Goal: Information Seeking & Learning: Learn about a topic

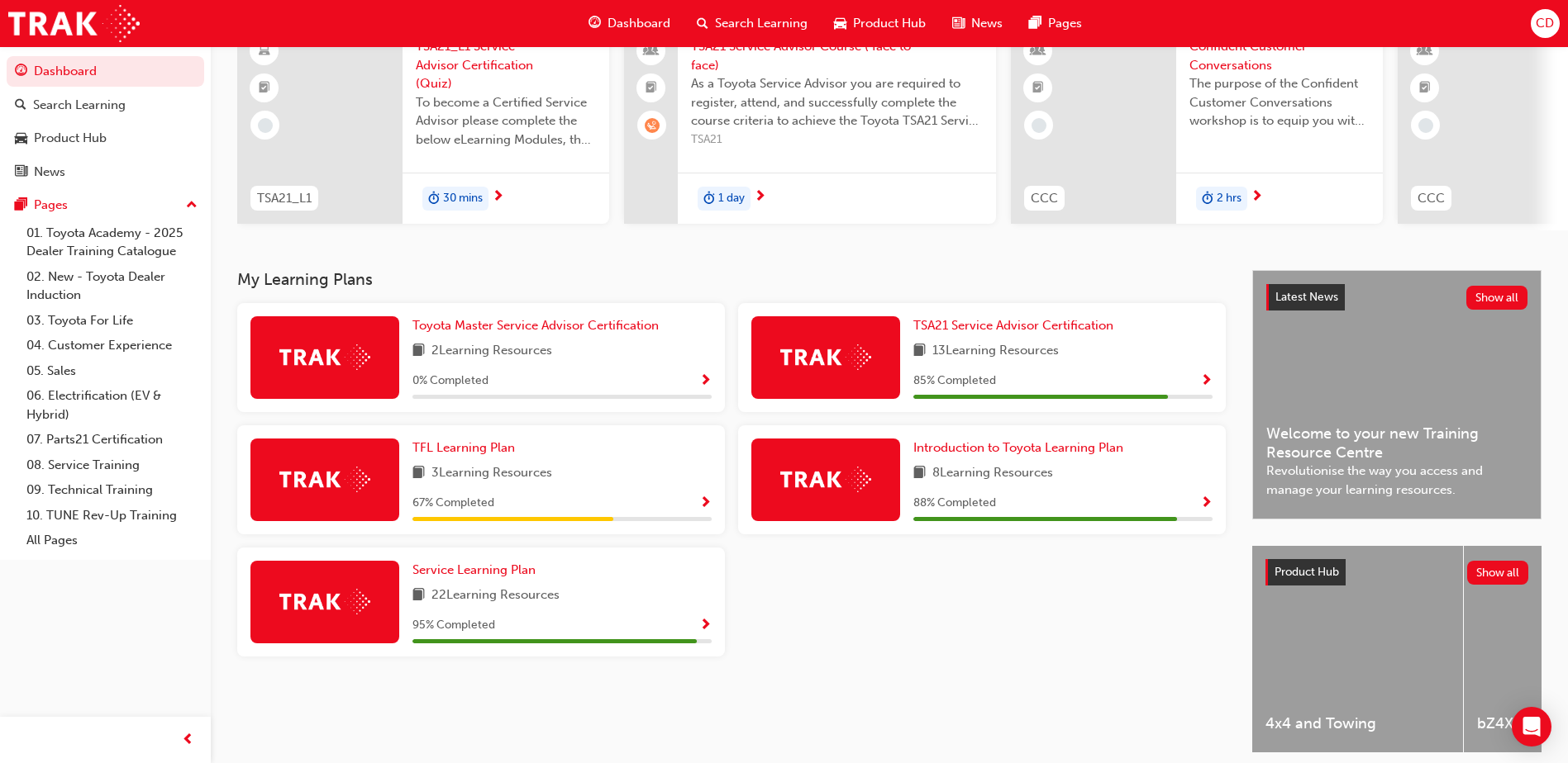
scroll to position [165, 0]
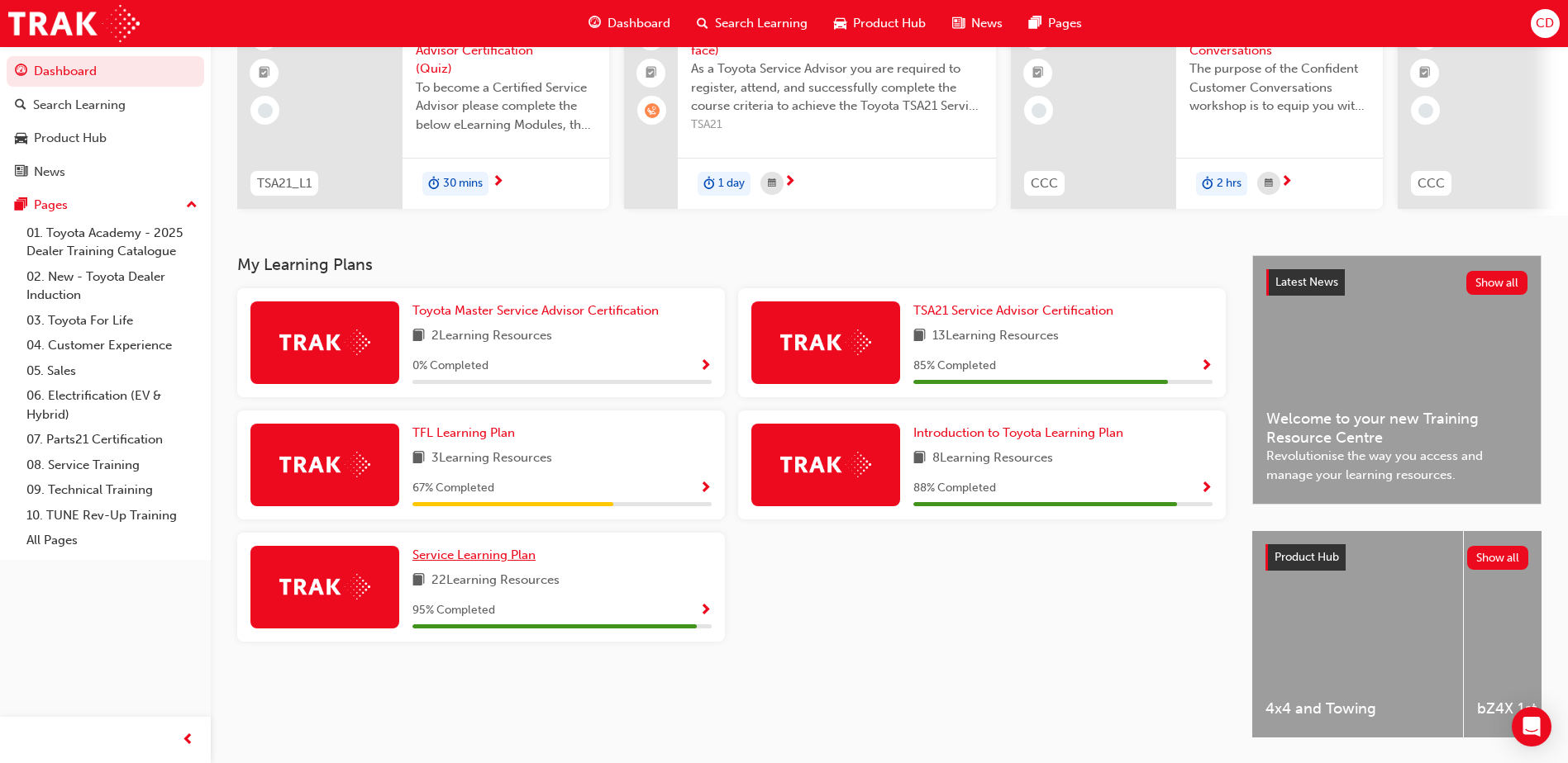
click at [504, 558] on span "Service Learning Plan" at bounding box center [474, 555] width 123 height 15
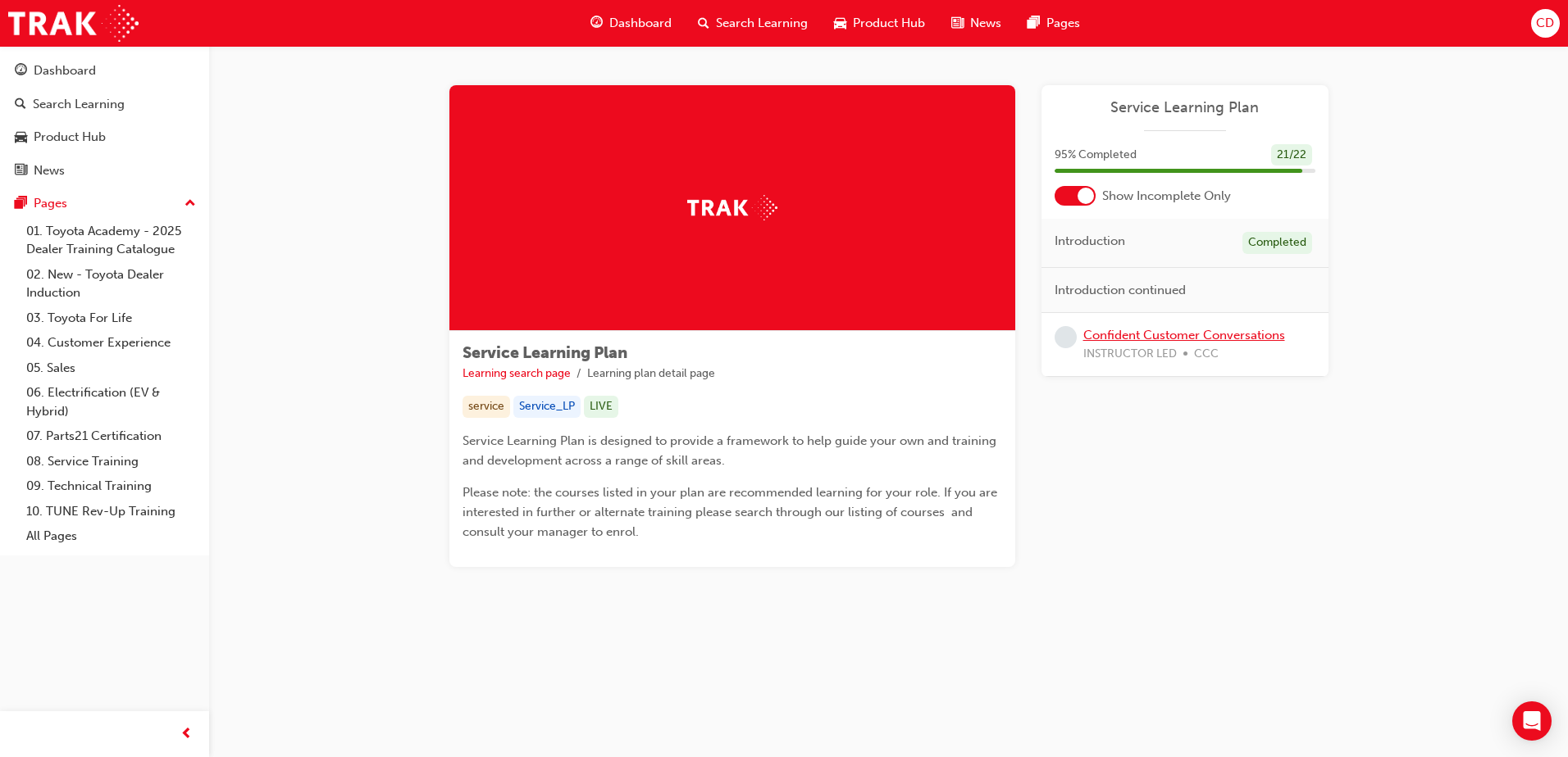
click at [1174, 329] on link "Confident Customer Conversations" at bounding box center [1183, 335] width 202 height 15
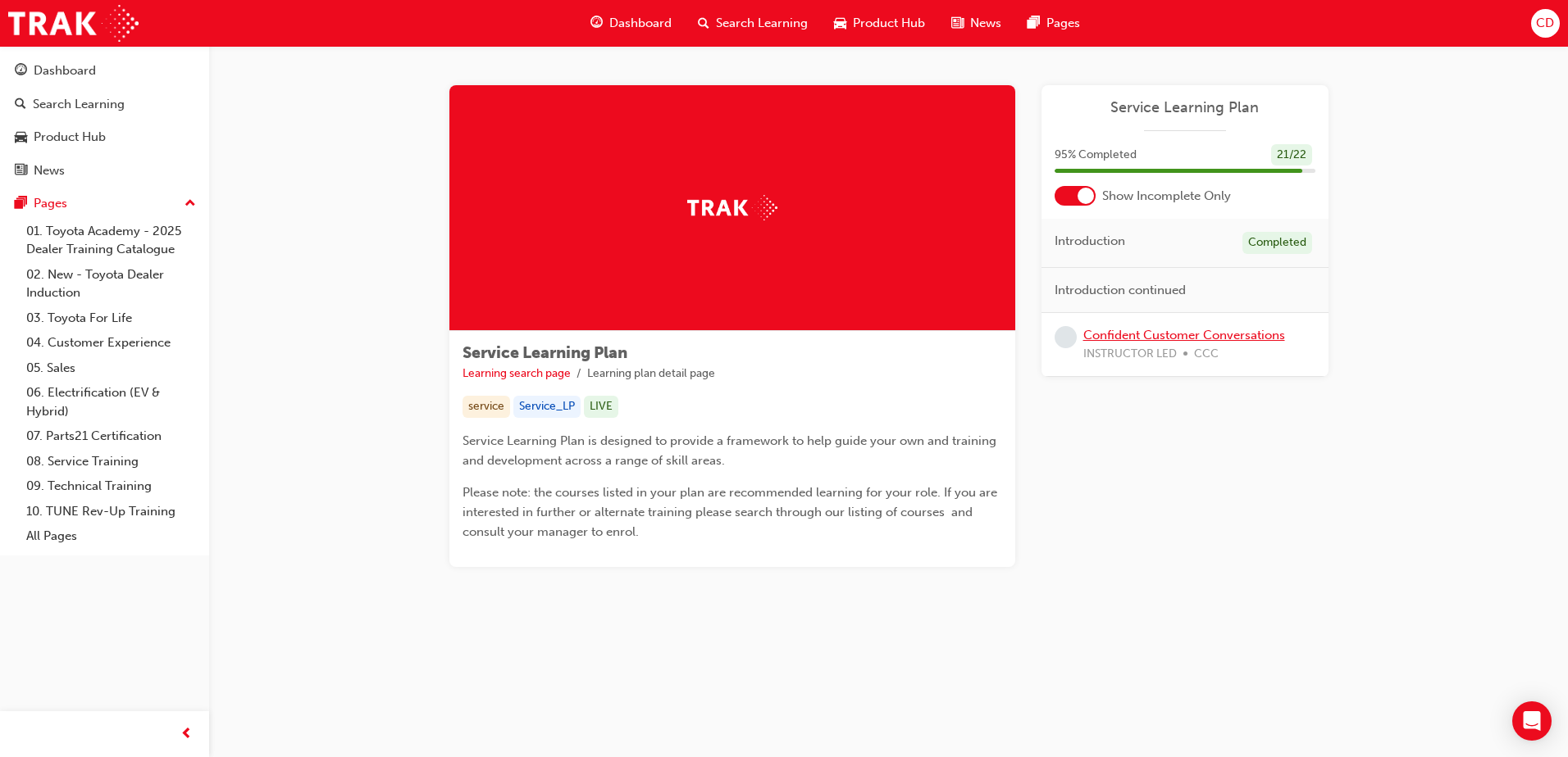
click at [1142, 338] on link "Confident Customer Conversations" at bounding box center [1183, 335] width 202 height 15
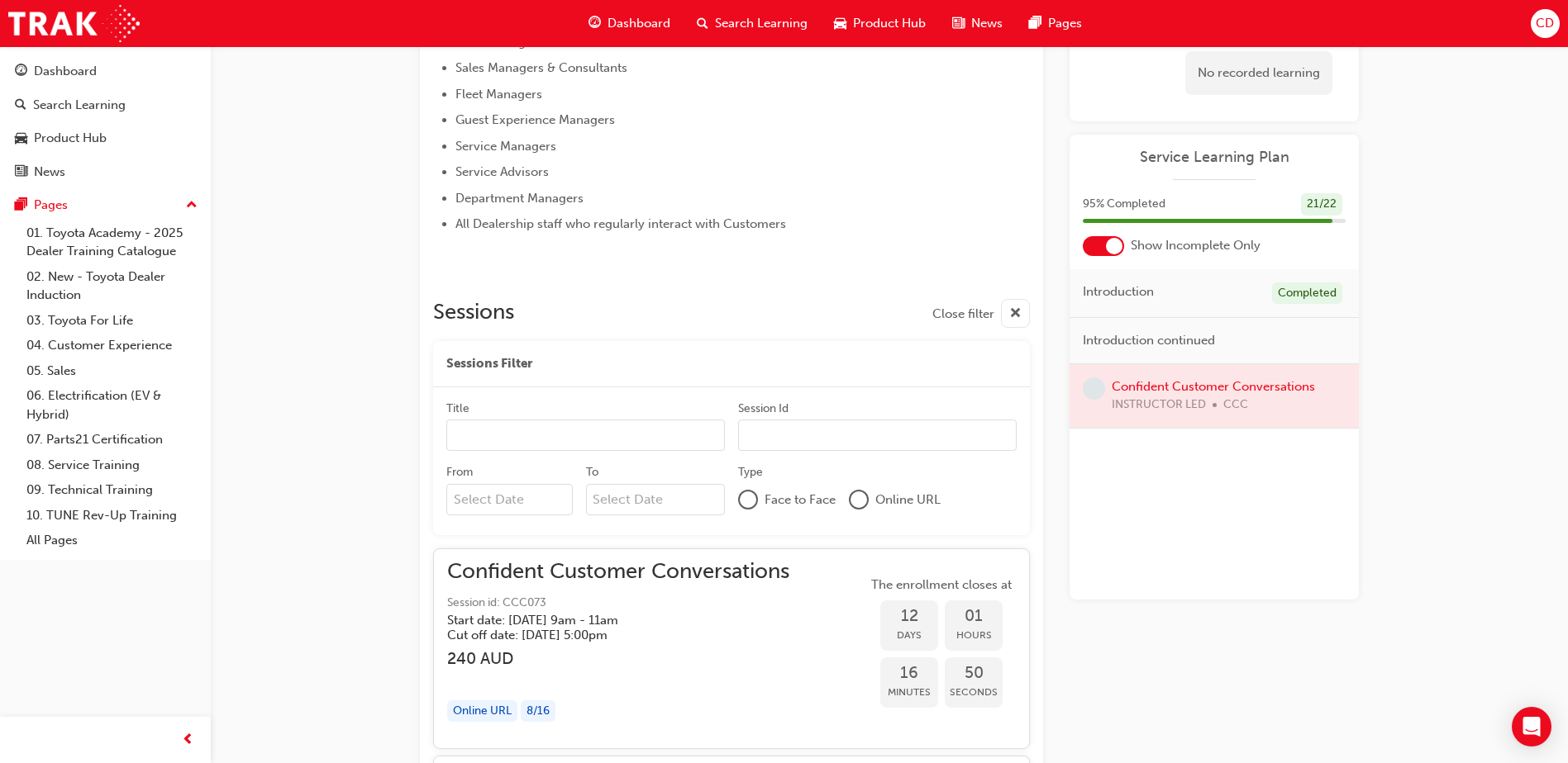
scroll to position [738, 0]
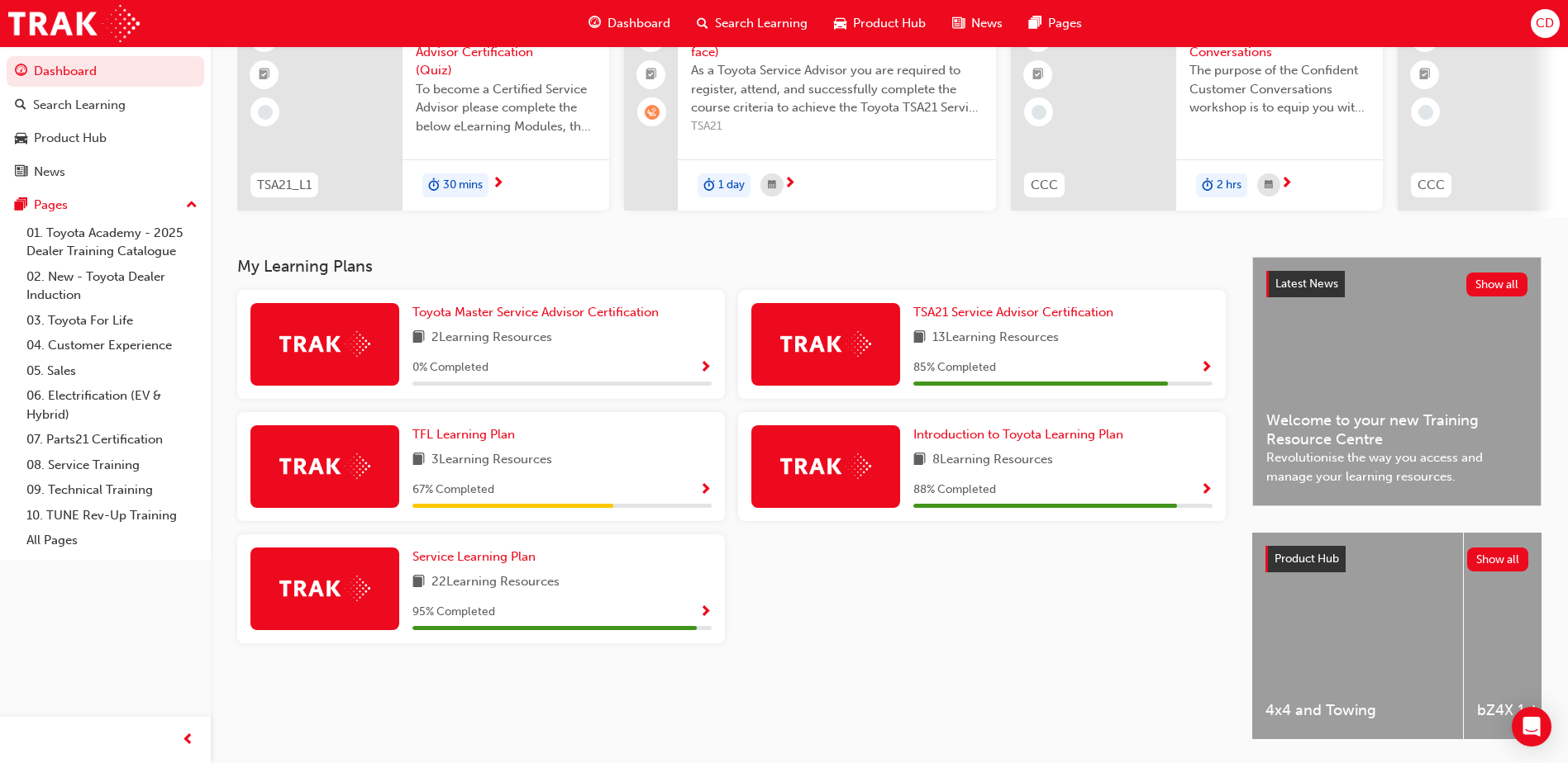
scroll to position [165, 0]
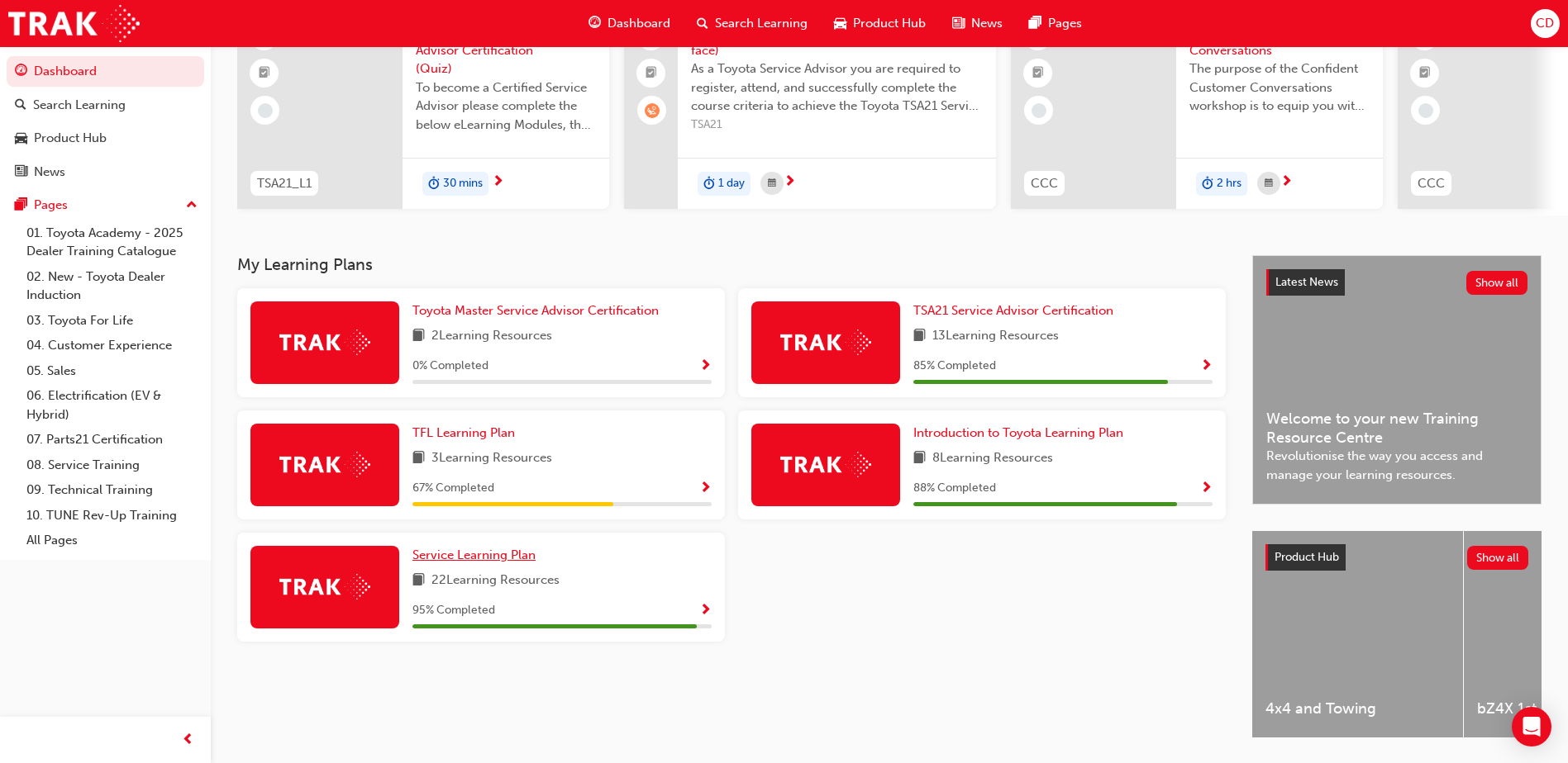
click at [485, 563] on span "Service Learning Plan" at bounding box center [474, 555] width 123 height 15
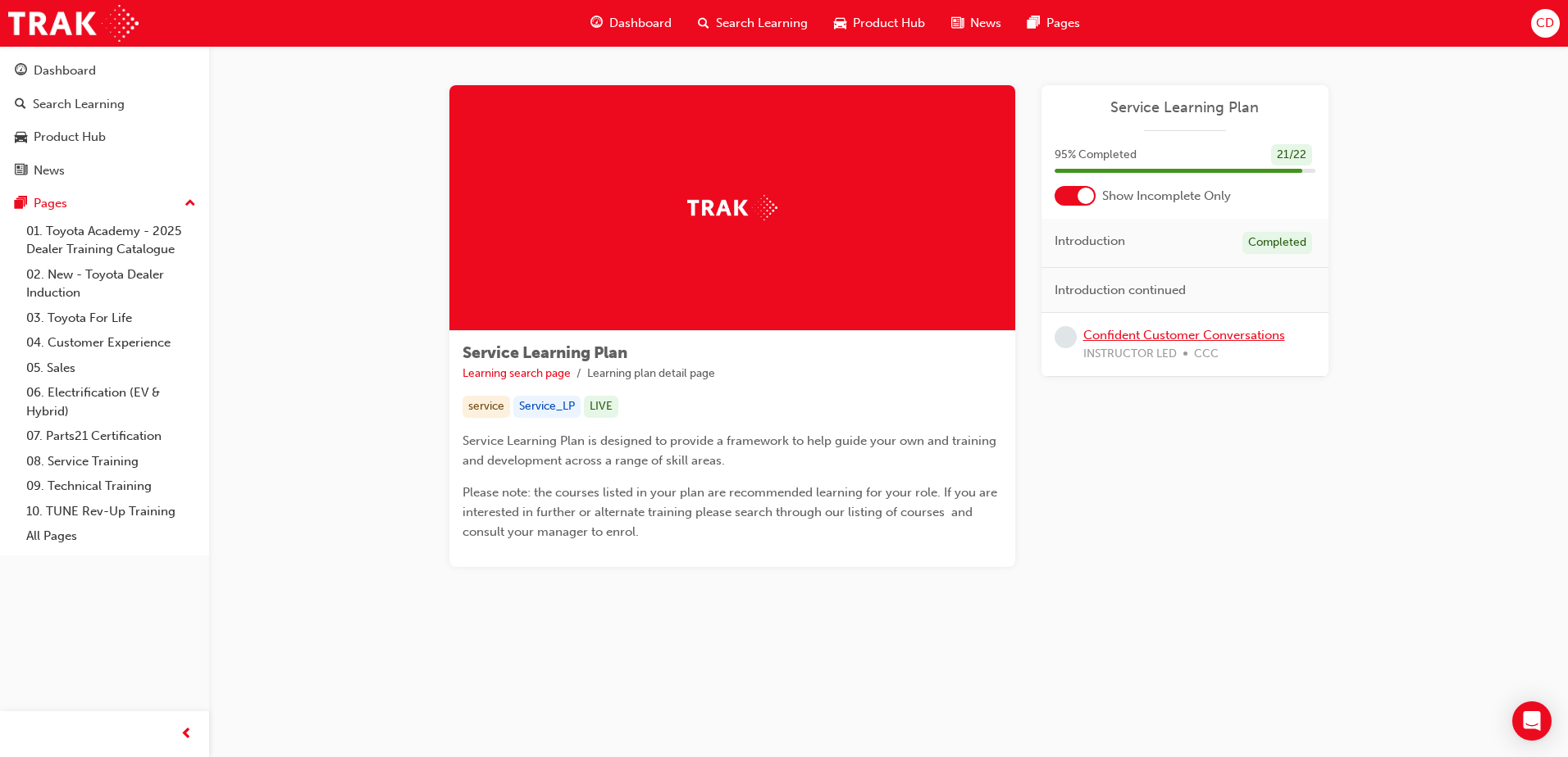
click at [1224, 333] on link "Confident Customer Conversations" at bounding box center [1183, 335] width 202 height 15
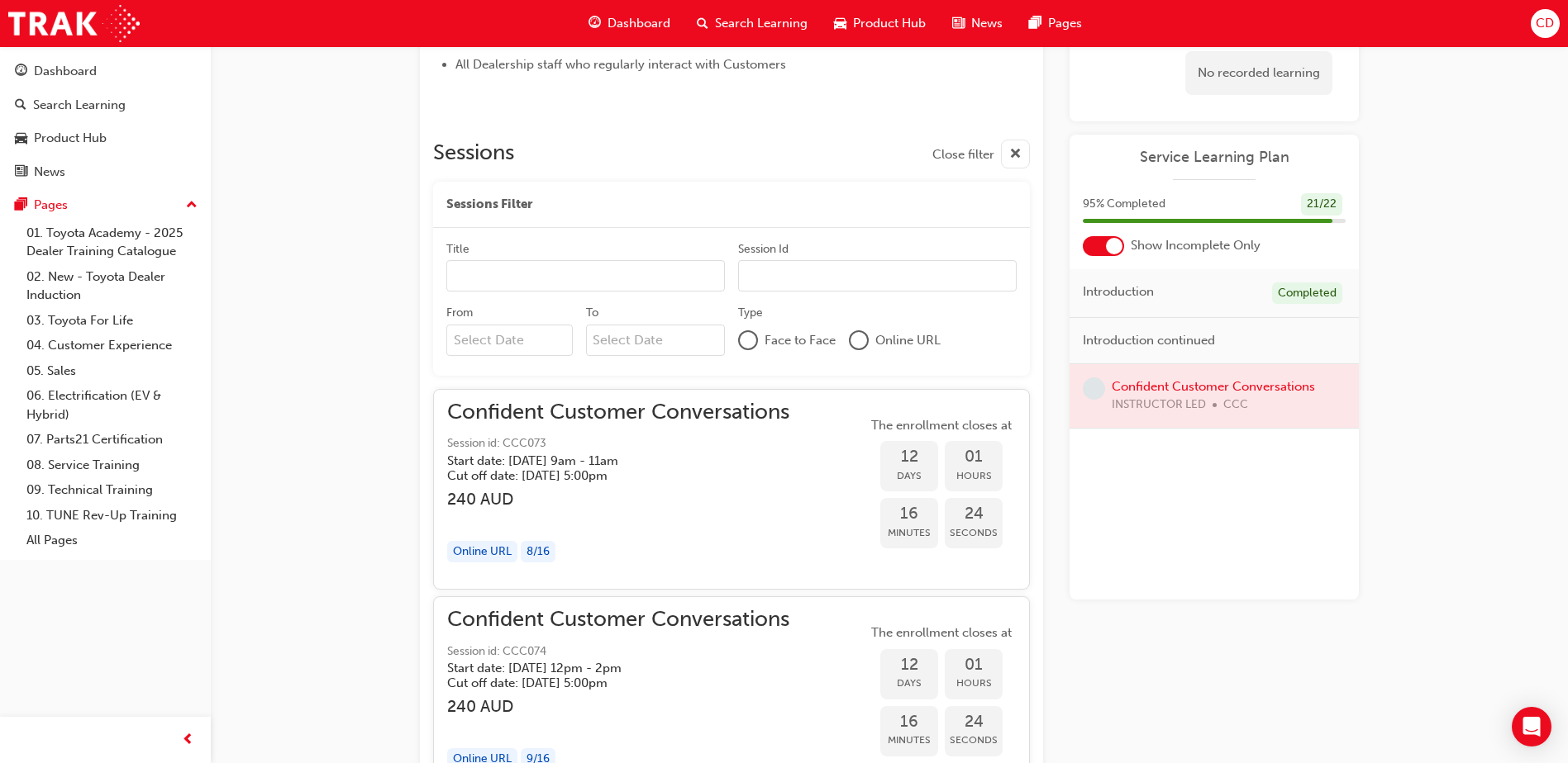
scroll to position [924, 0]
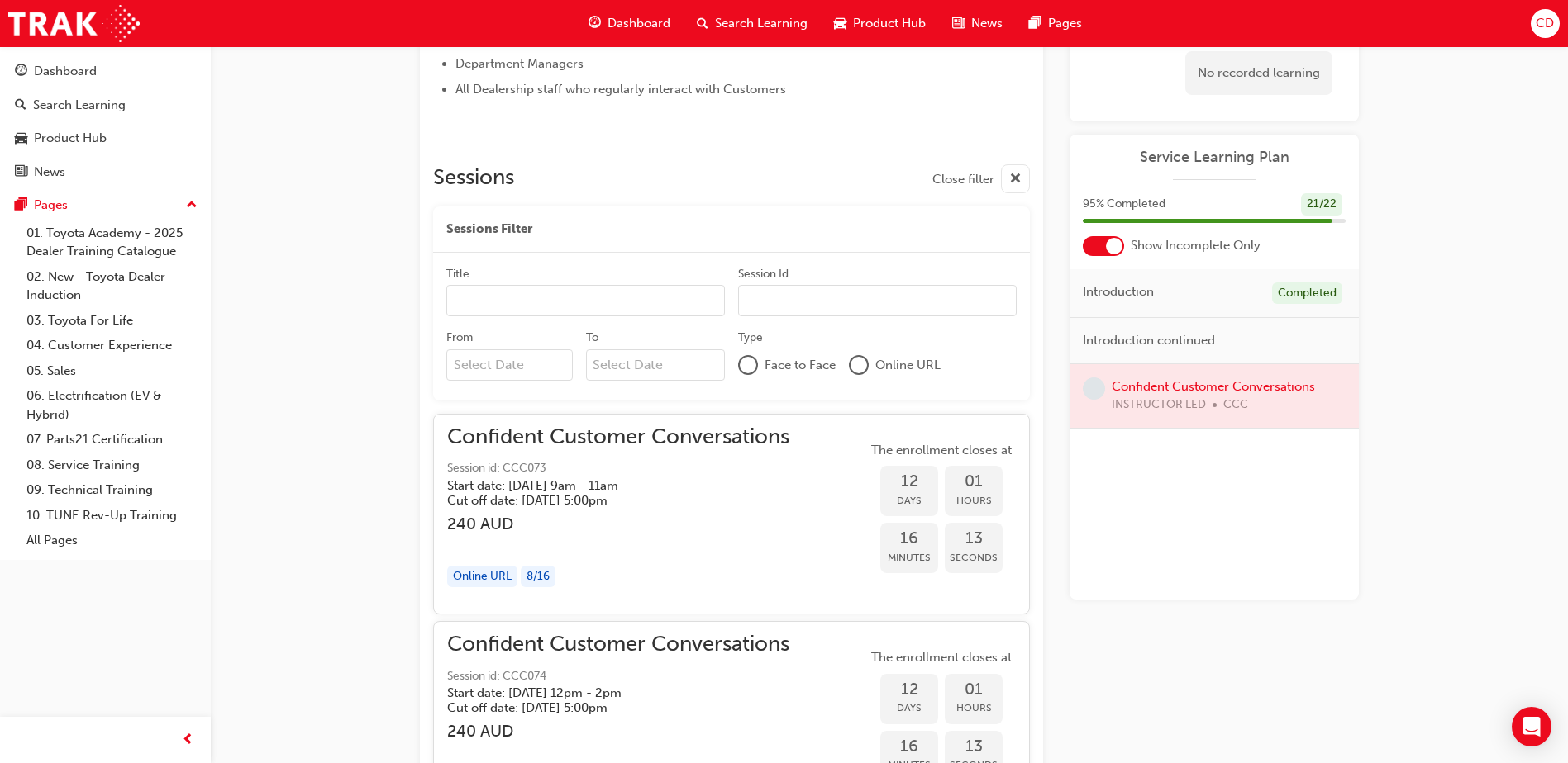
click at [733, 444] on span "Confident Customer Conversations" at bounding box center [617, 437] width 342 height 19
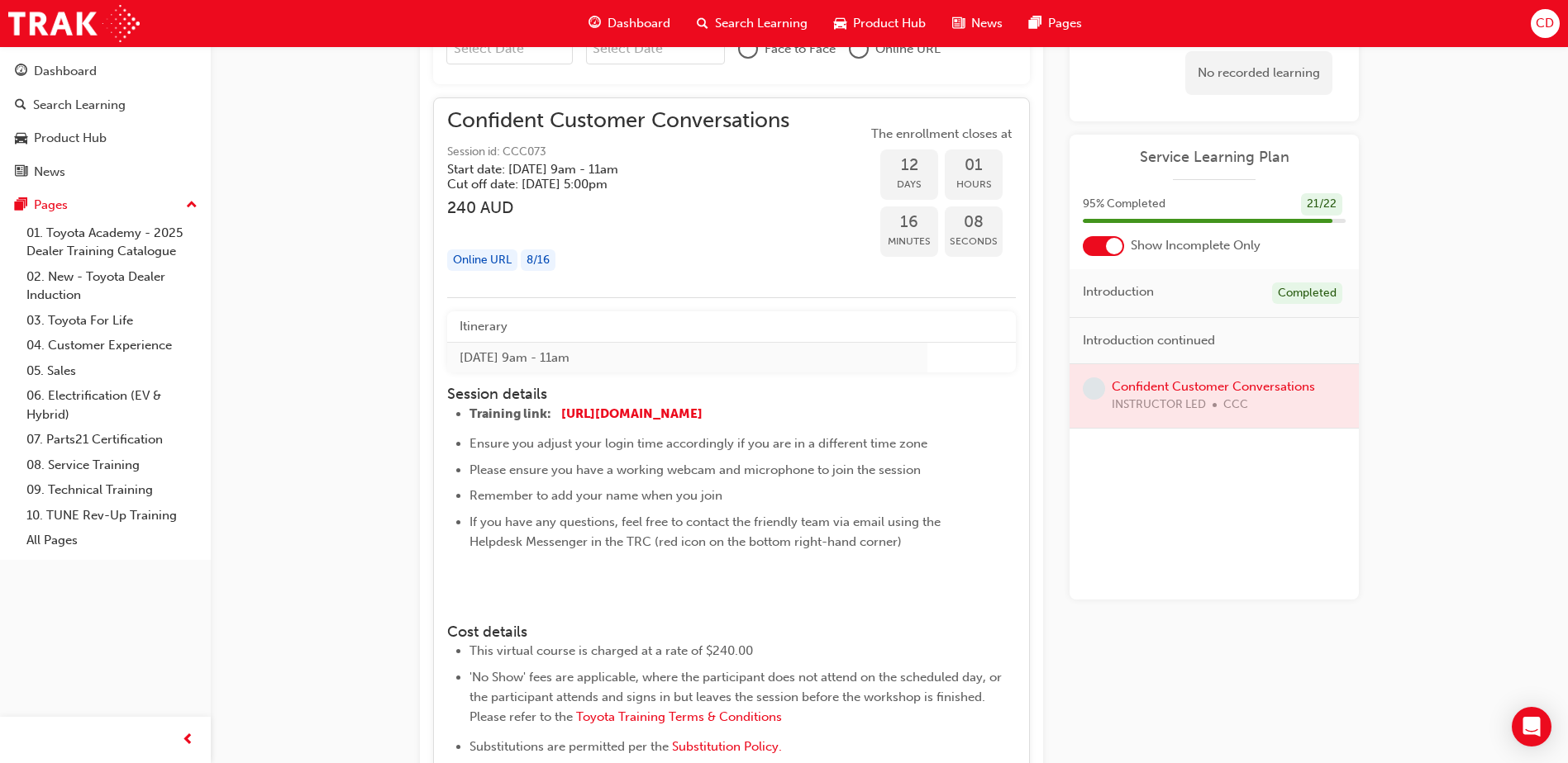
scroll to position [1089, 0]
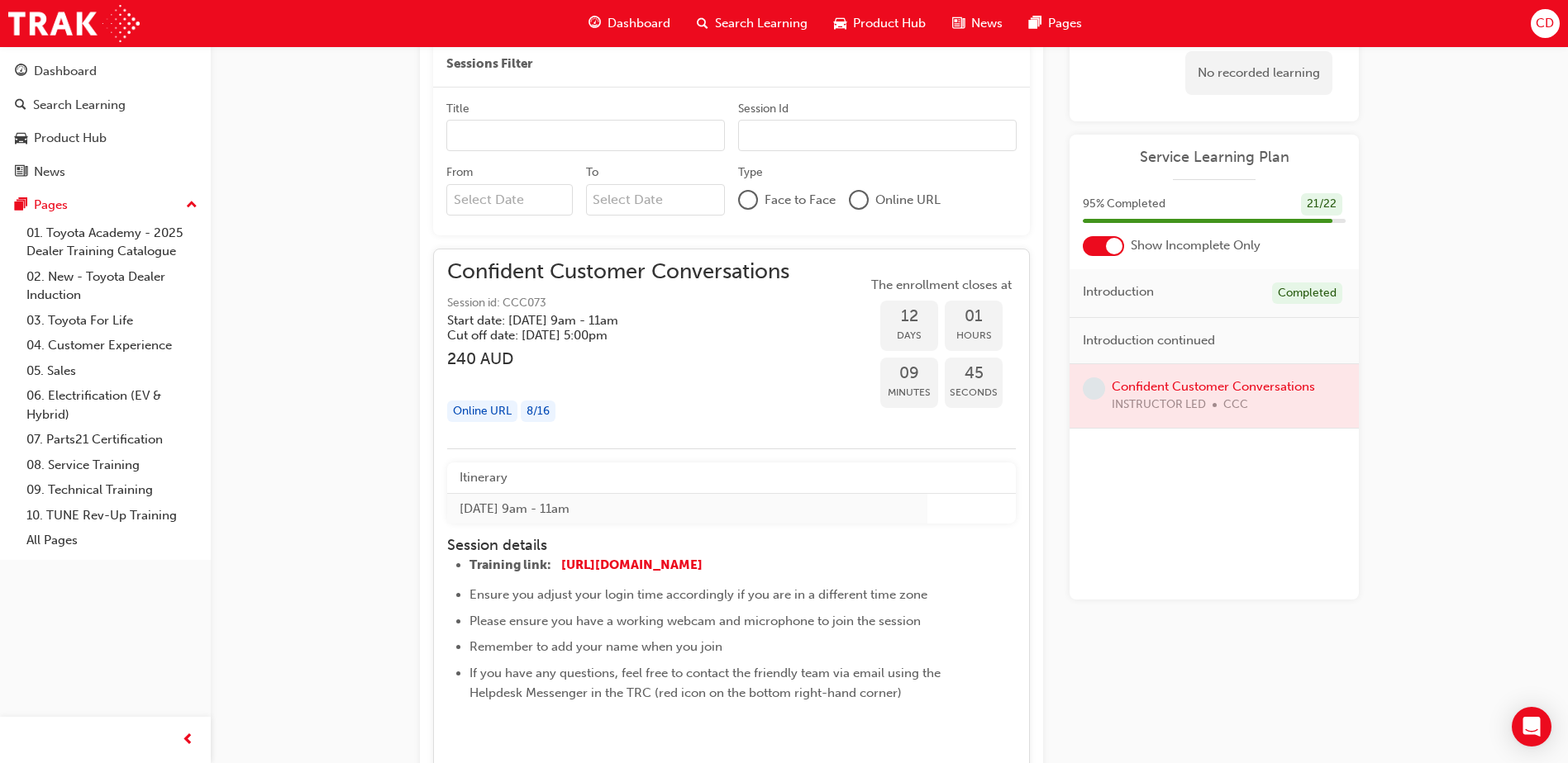
drag, startPoint x: 527, startPoint y: 317, endPoint x: 575, endPoint y: 322, distance: 48.3
click at [575, 322] on h5 "Start date: [DATE] 9am - 11am" at bounding box center [605, 320] width 316 height 15
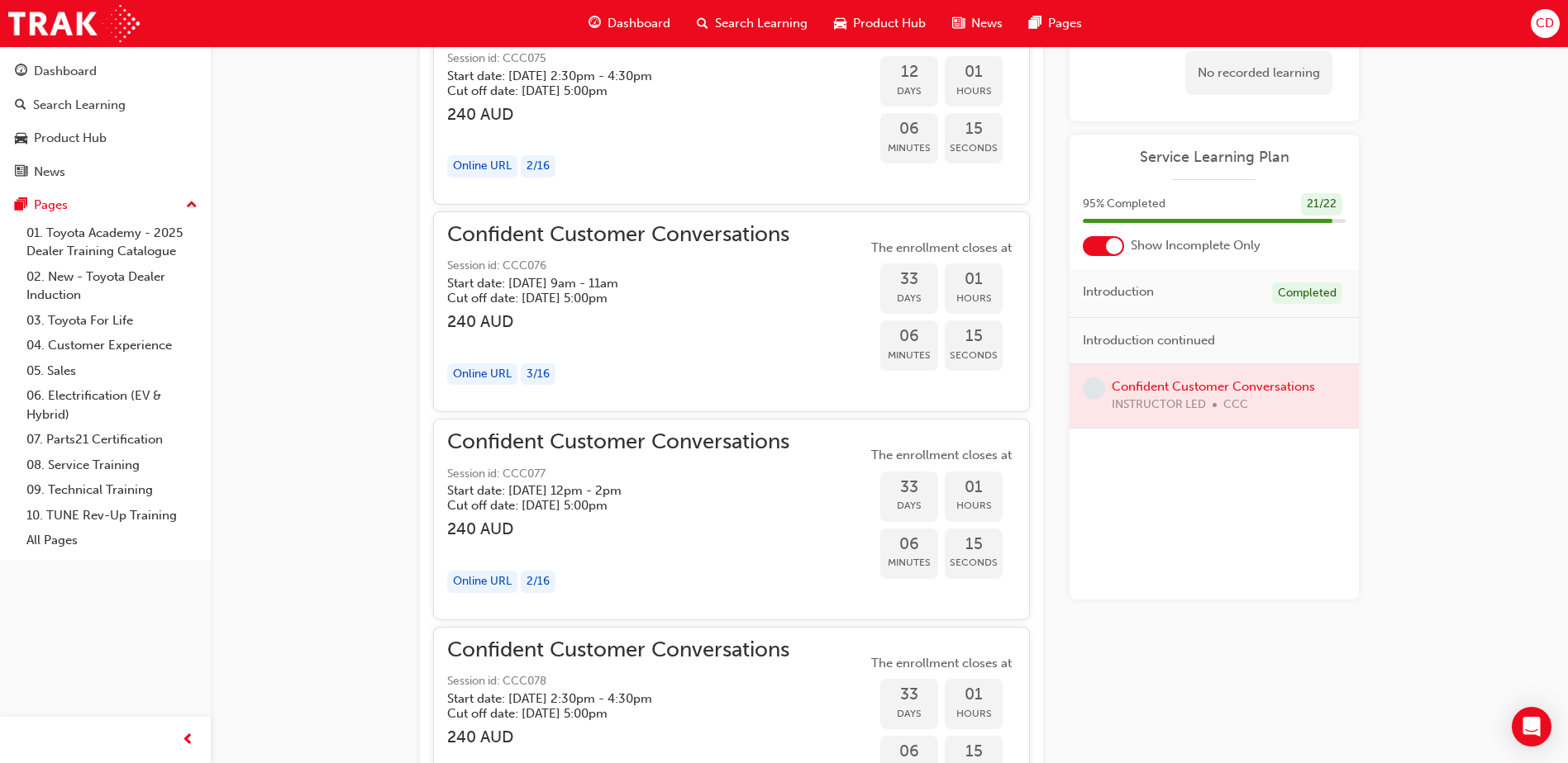
scroll to position [1750, 0]
click at [585, 336] on div "button" at bounding box center [617, 340] width 342 height 19
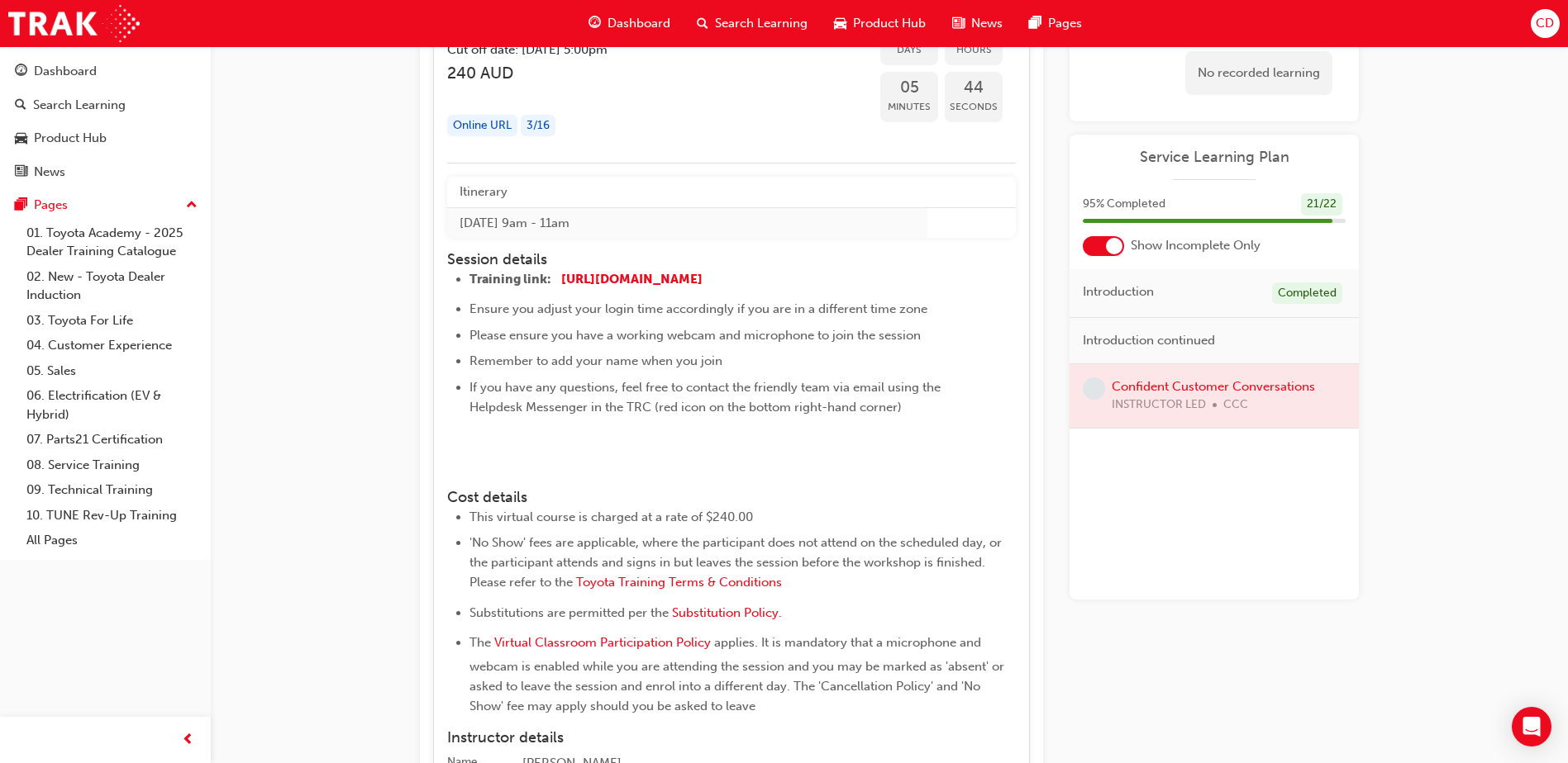
scroll to position [2081, 0]
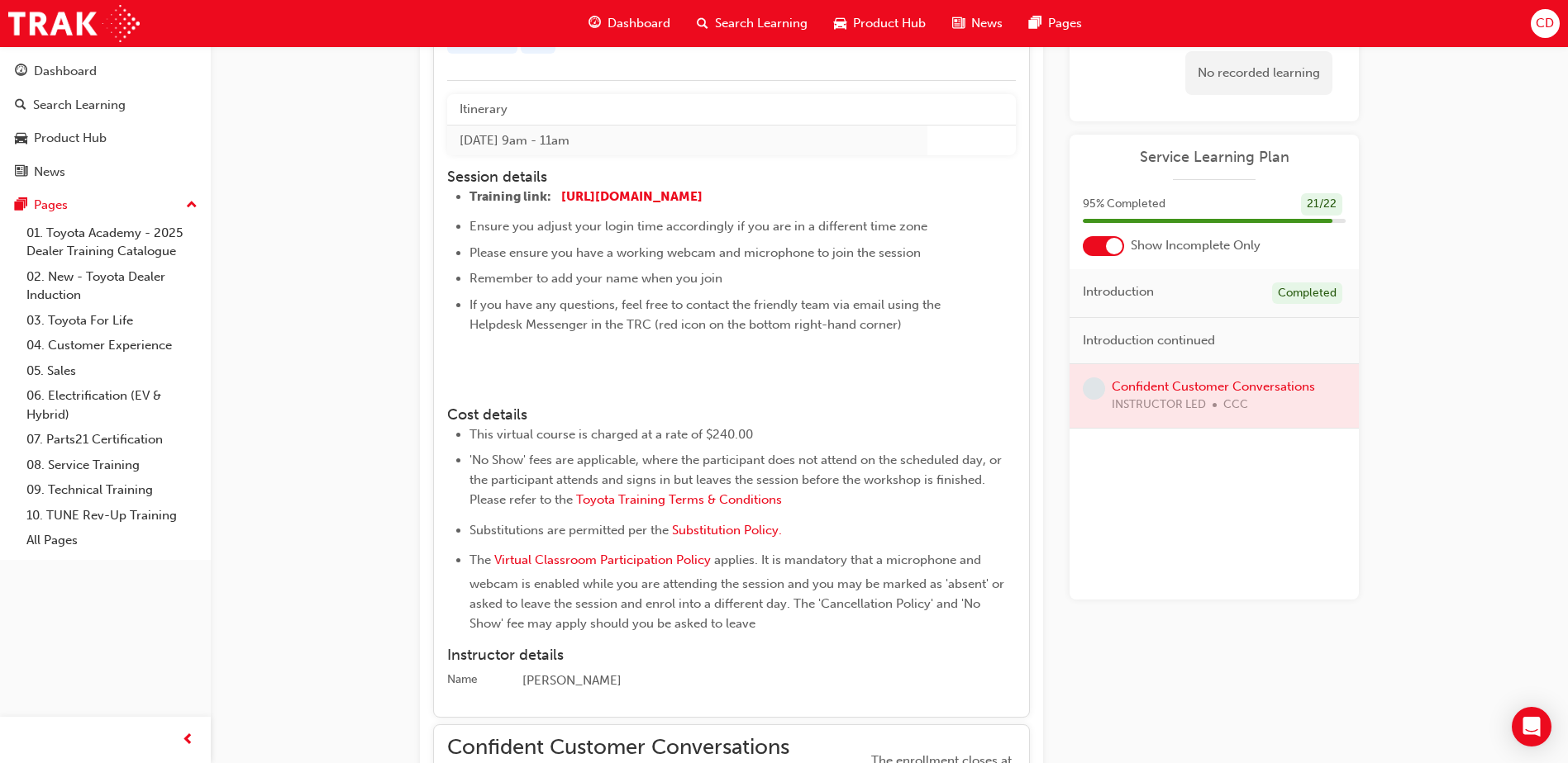
click at [470, 369] on img at bounding box center [470, 369] width 0 height 0
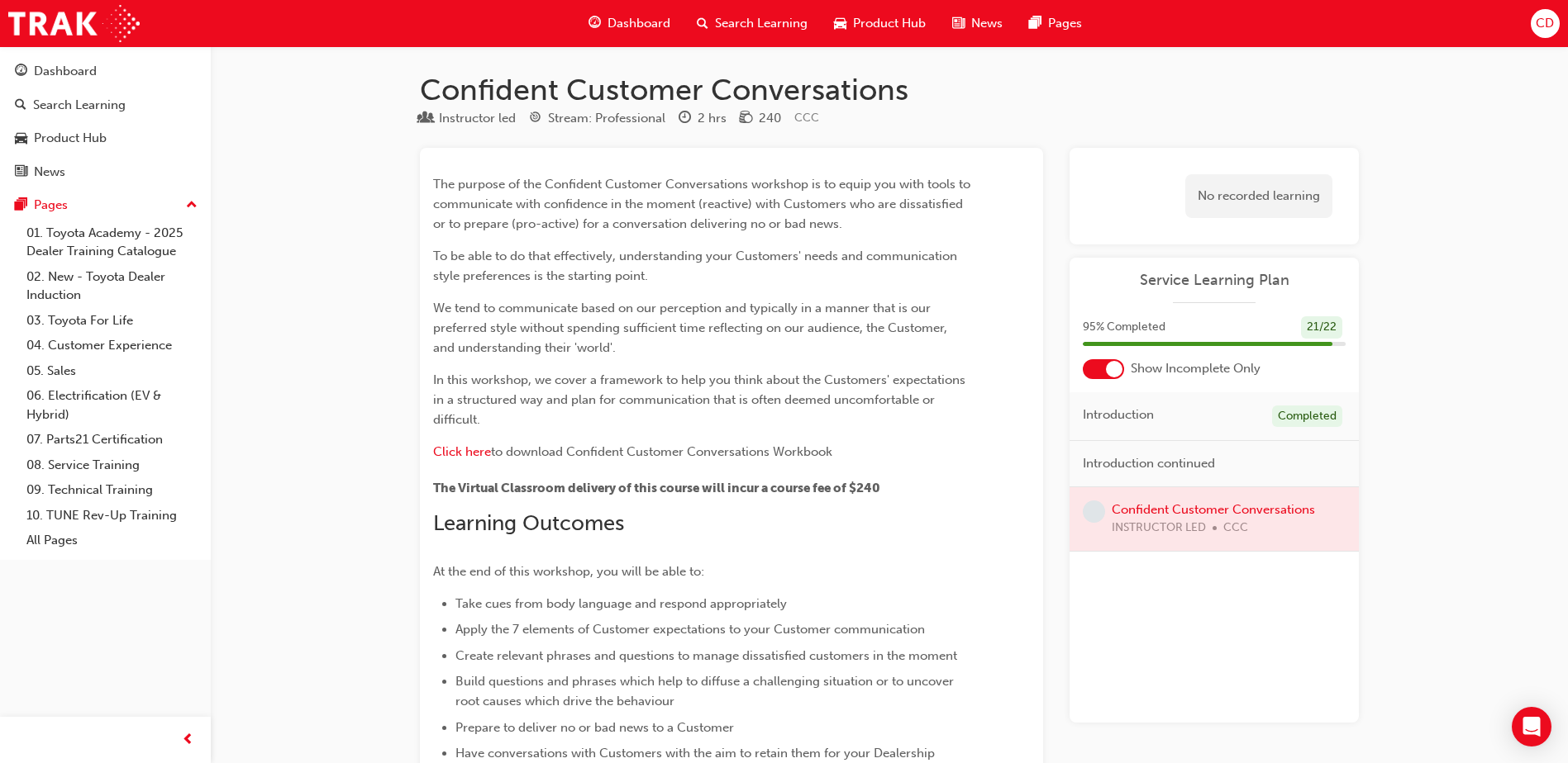
scroll to position [0, 0]
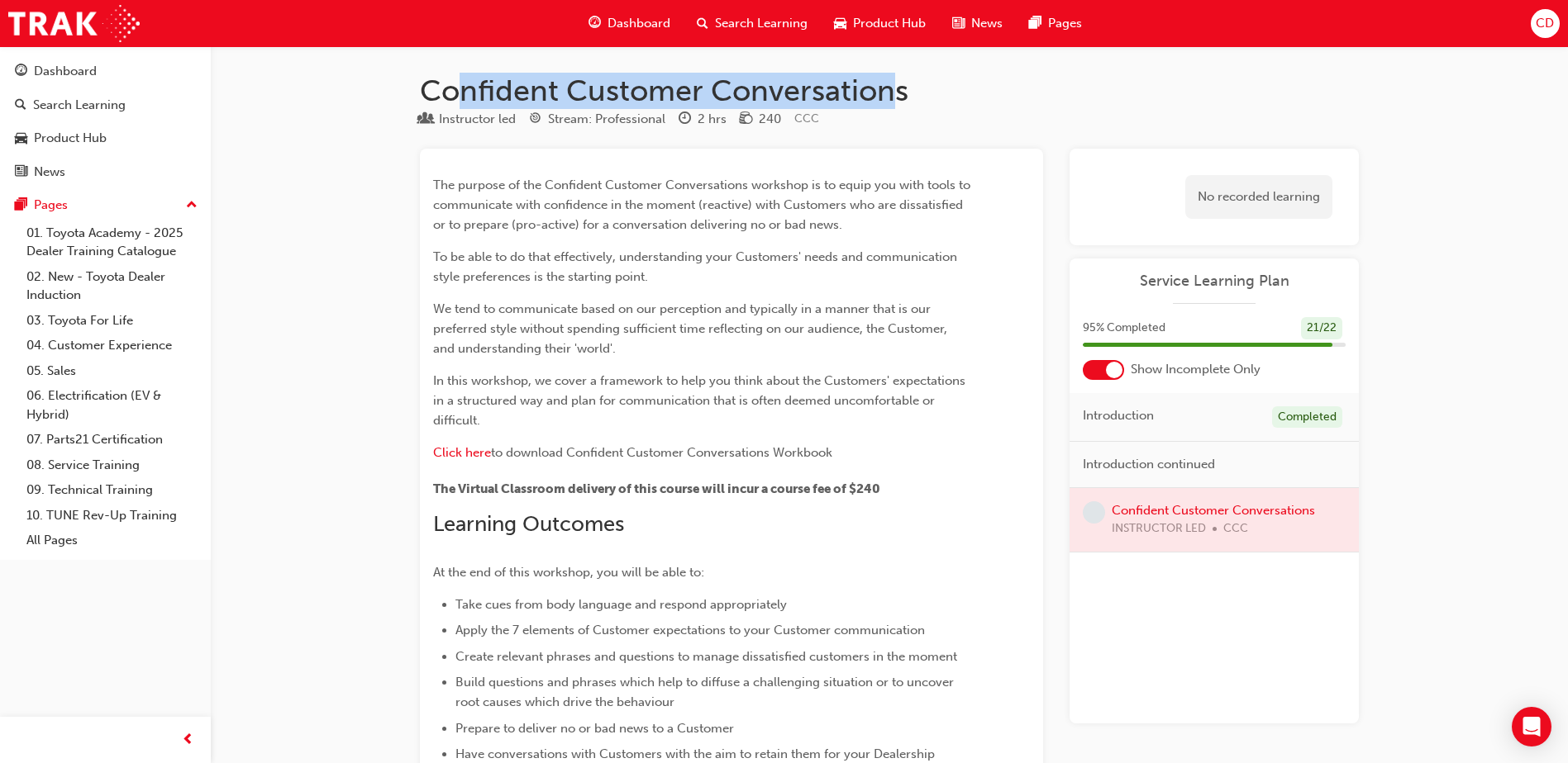
drag, startPoint x: 897, startPoint y: 97, endPoint x: 462, endPoint y: 106, distance: 435.1
click at [462, 106] on h1 "Confident Customer Conversations" at bounding box center [889, 90] width 939 height 37
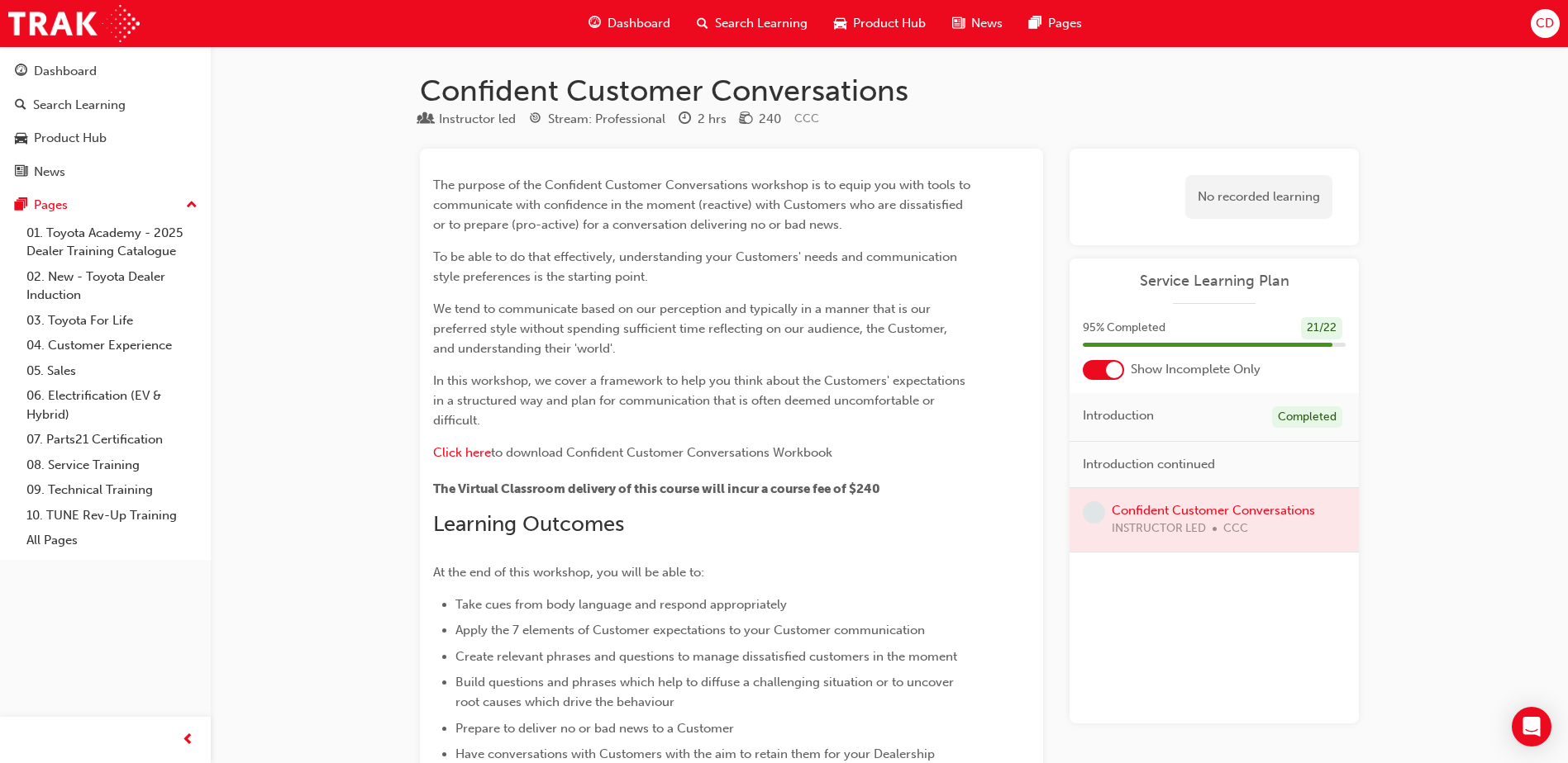
click at [656, 675] on span "Build questions and phrases which help to diffuse a challenging situation or to…" at bounding box center [706, 692] width 502 height 35
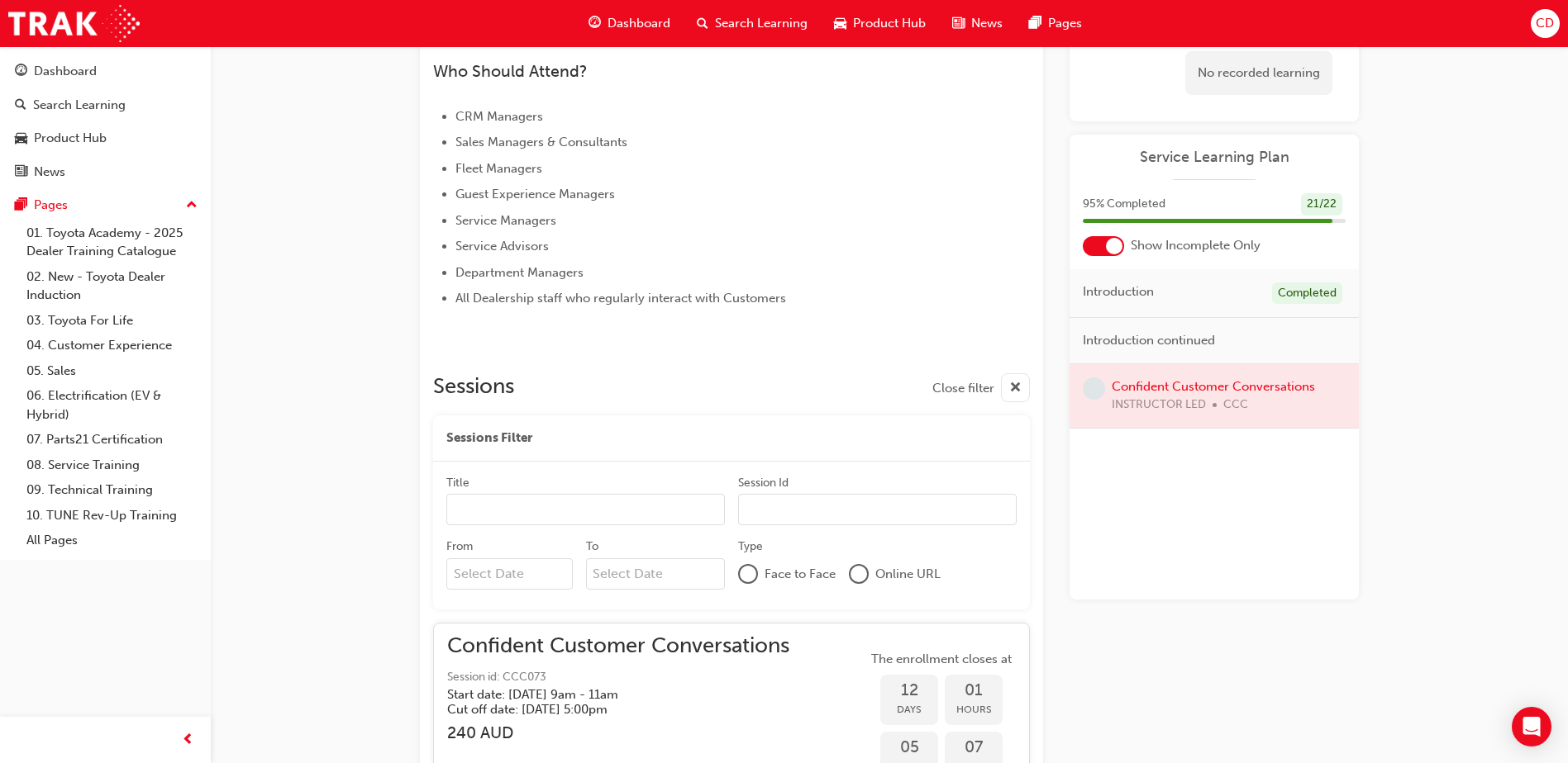
scroll to position [743, 0]
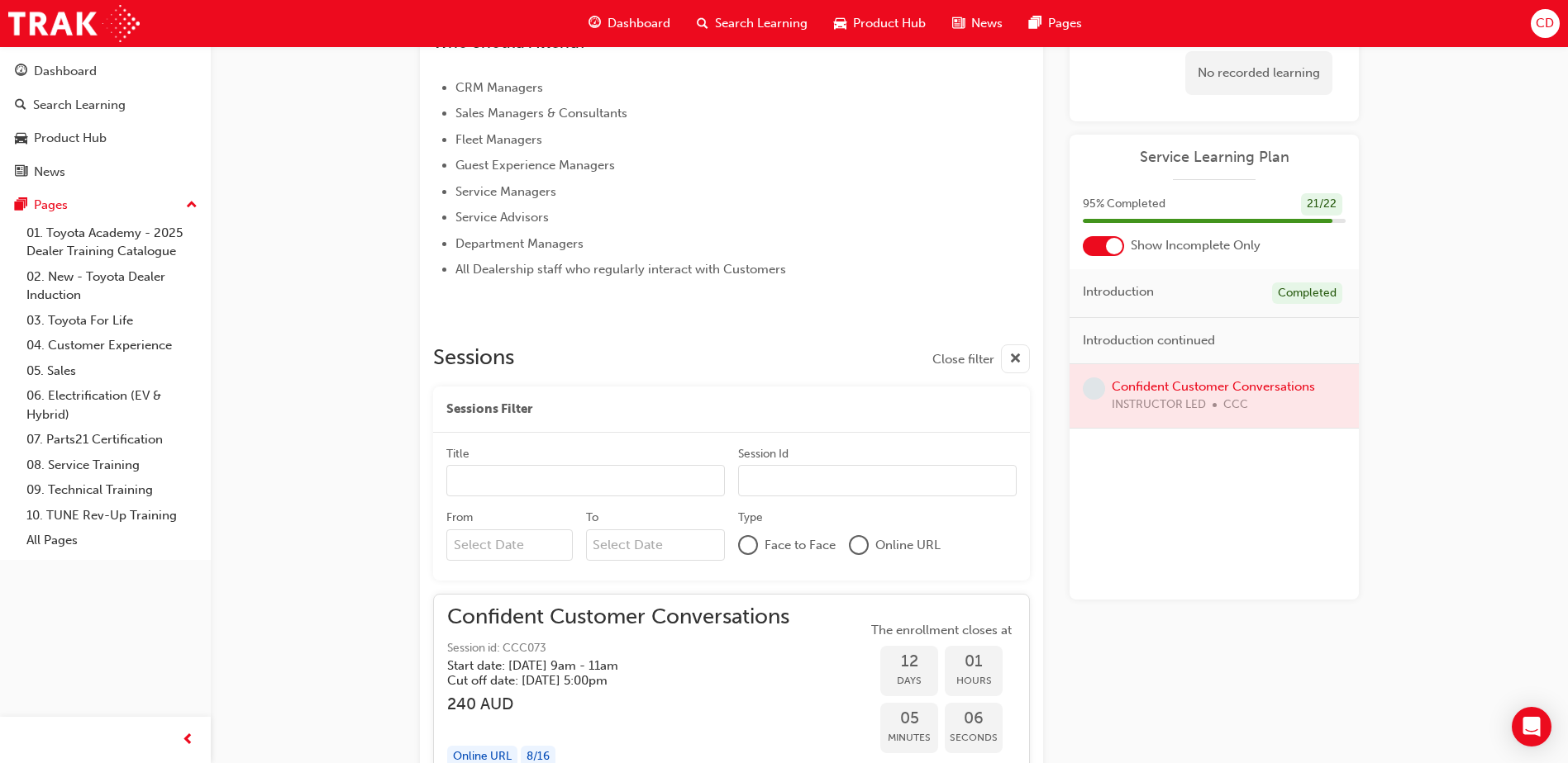
click at [865, 542] on div at bounding box center [858, 545] width 17 height 17
click at [857, 540] on div at bounding box center [858, 545] width 13 height 13
click at [867, 541] on div at bounding box center [858, 546] width 20 height 20
click at [1017, 353] on span "cross-icon" at bounding box center [1015, 360] width 13 height 21
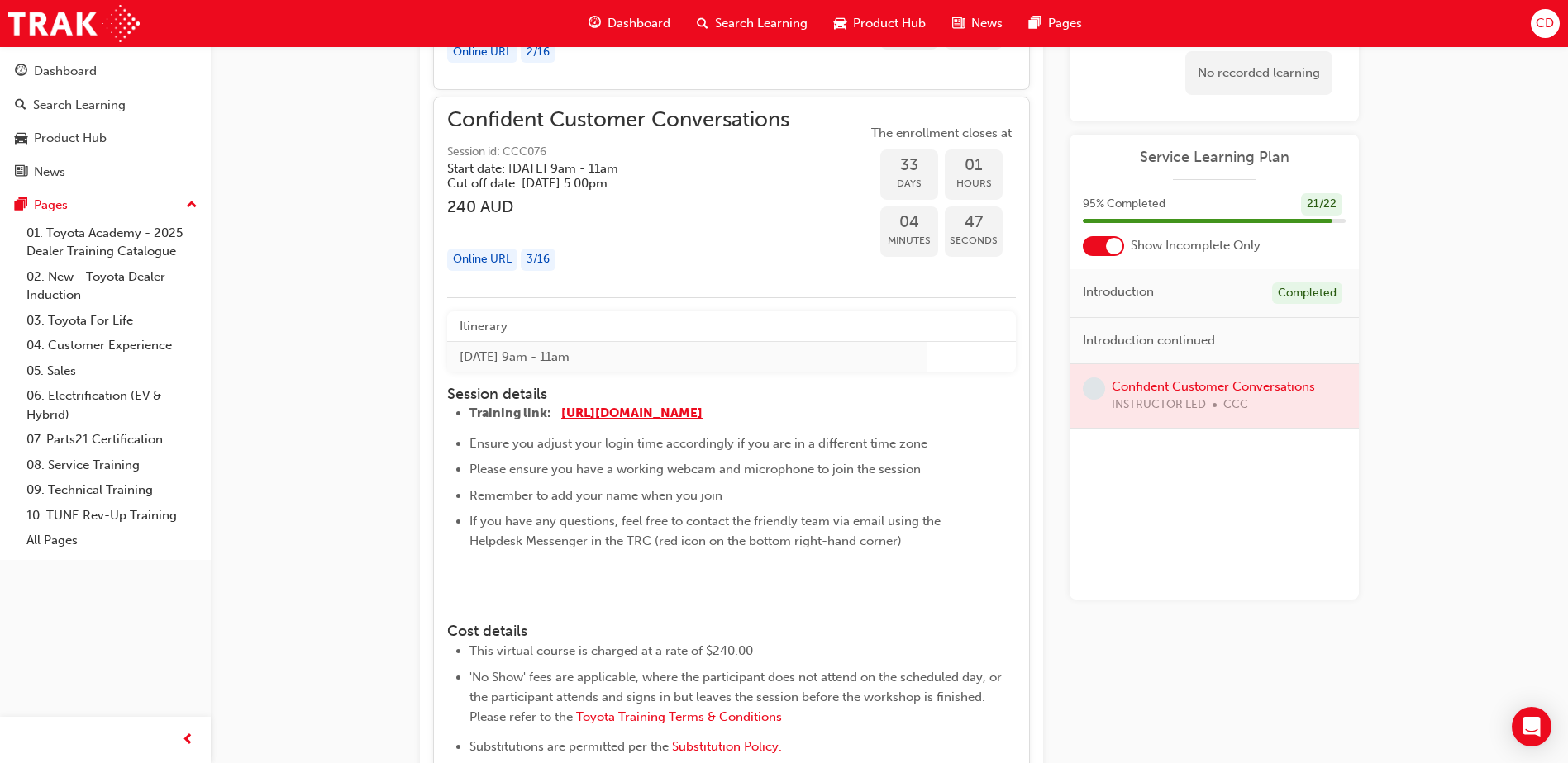
scroll to position [1653, 0]
click at [642, 127] on span "Confident Customer Conversations" at bounding box center [617, 124] width 342 height 19
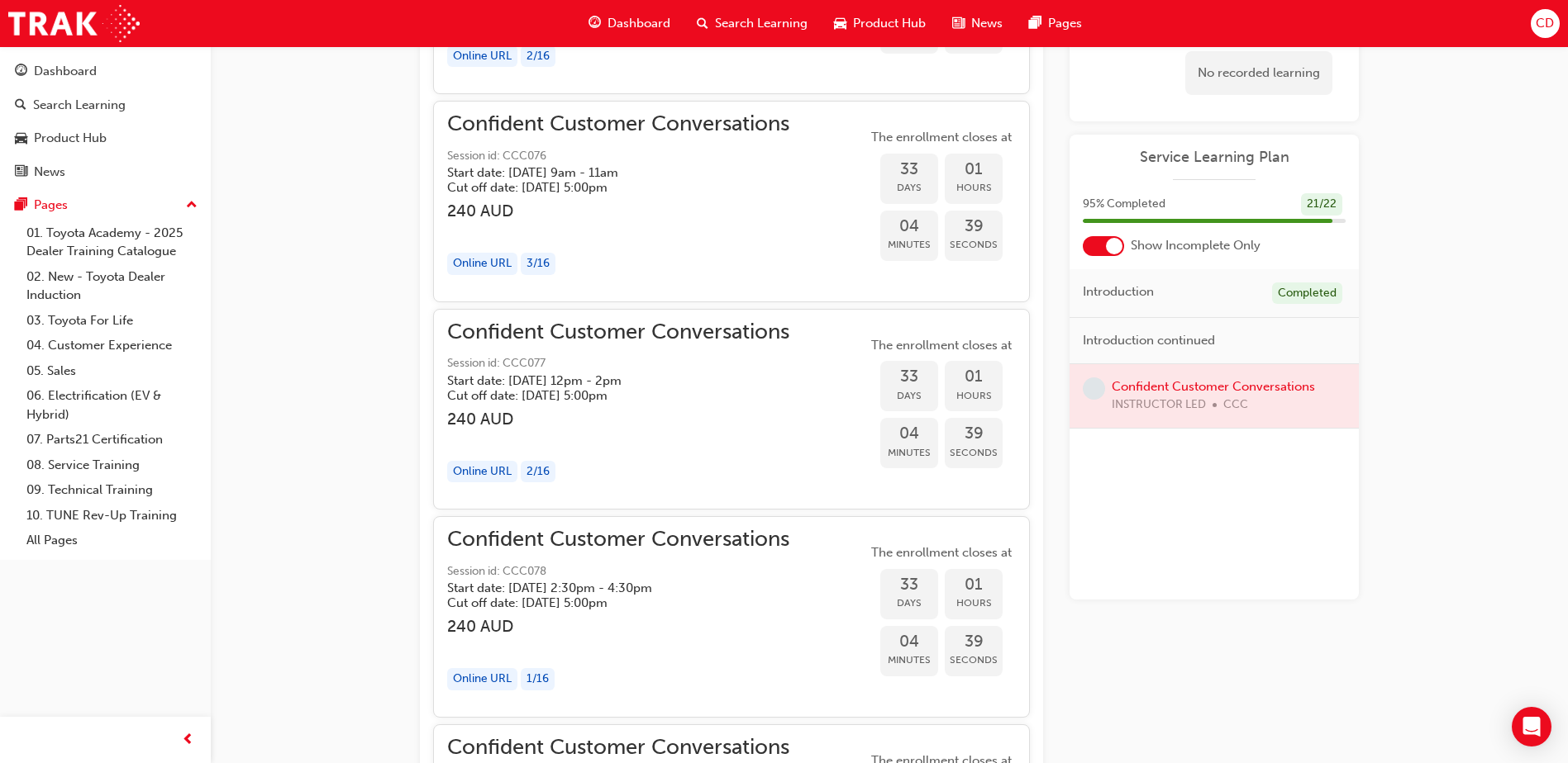
click at [549, 265] on div "3 / 16" at bounding box center [537, 264] width 35 height 23
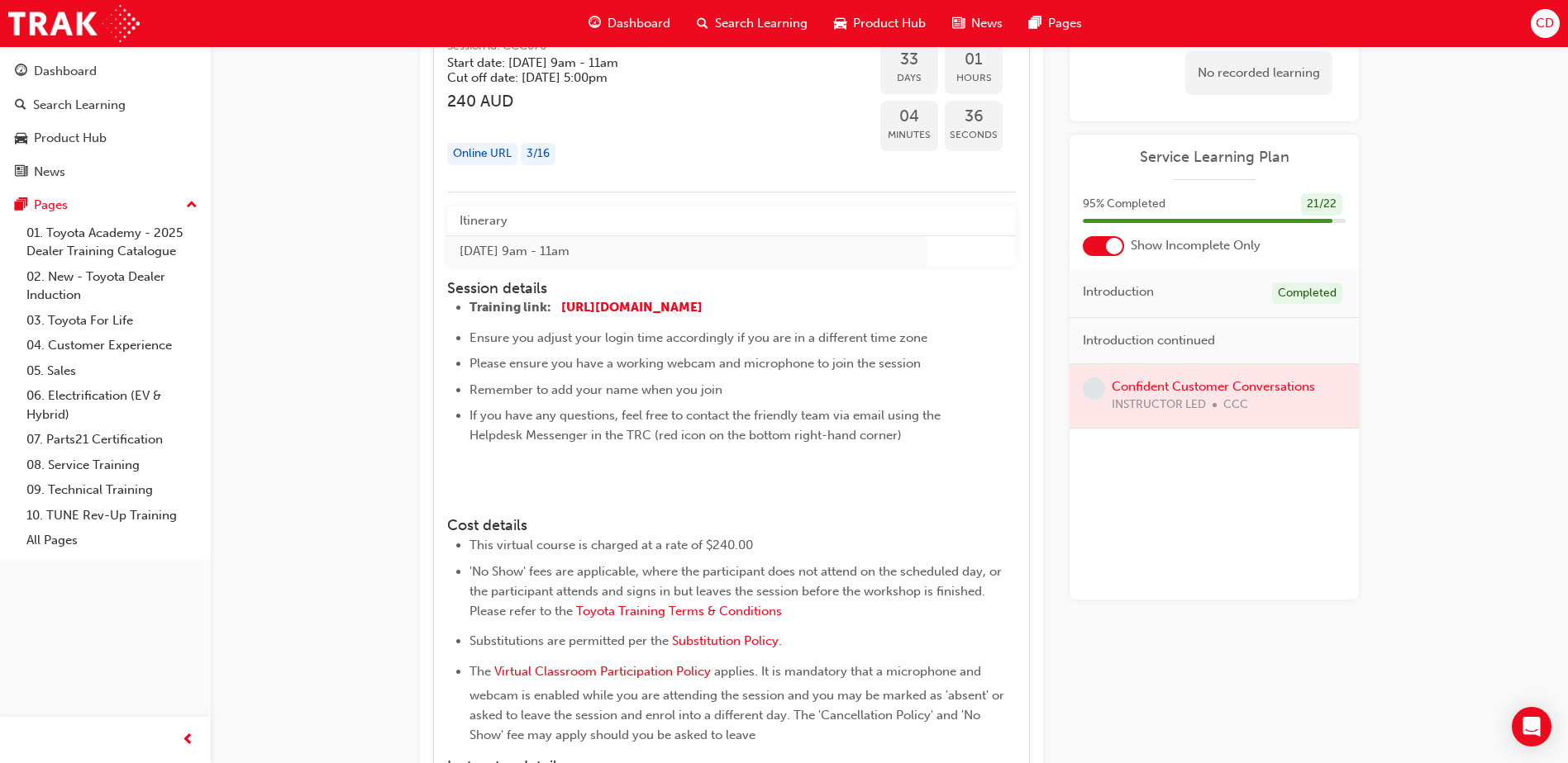
scroll to position [1735, 0]
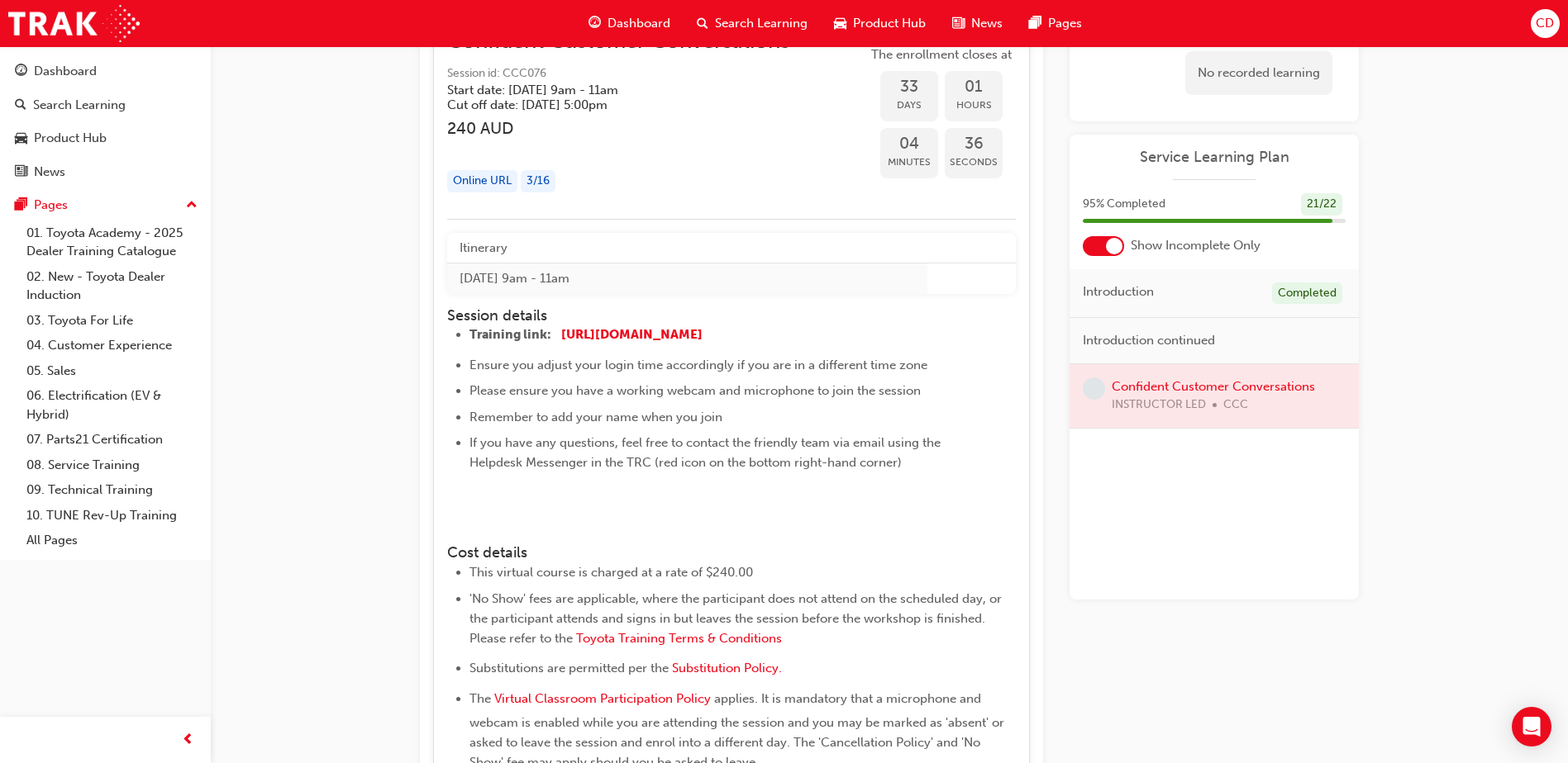
click at [547, 186] on div "3 / 16" at bounding box center [537, 181] width 35 height 23
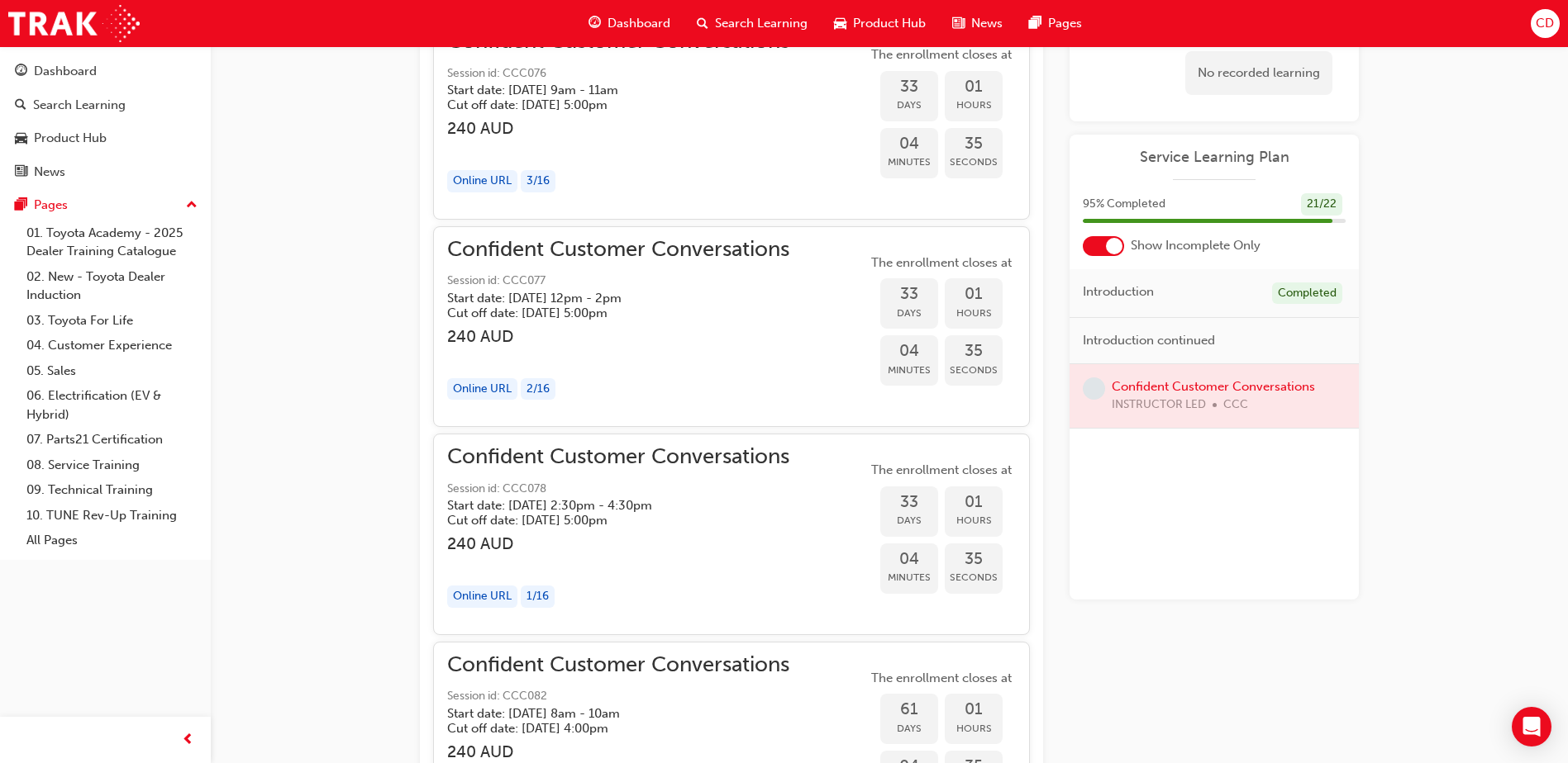
click at [547, 186] on div "3 / 16" at bounding box center [537, 181] width 35 height 23
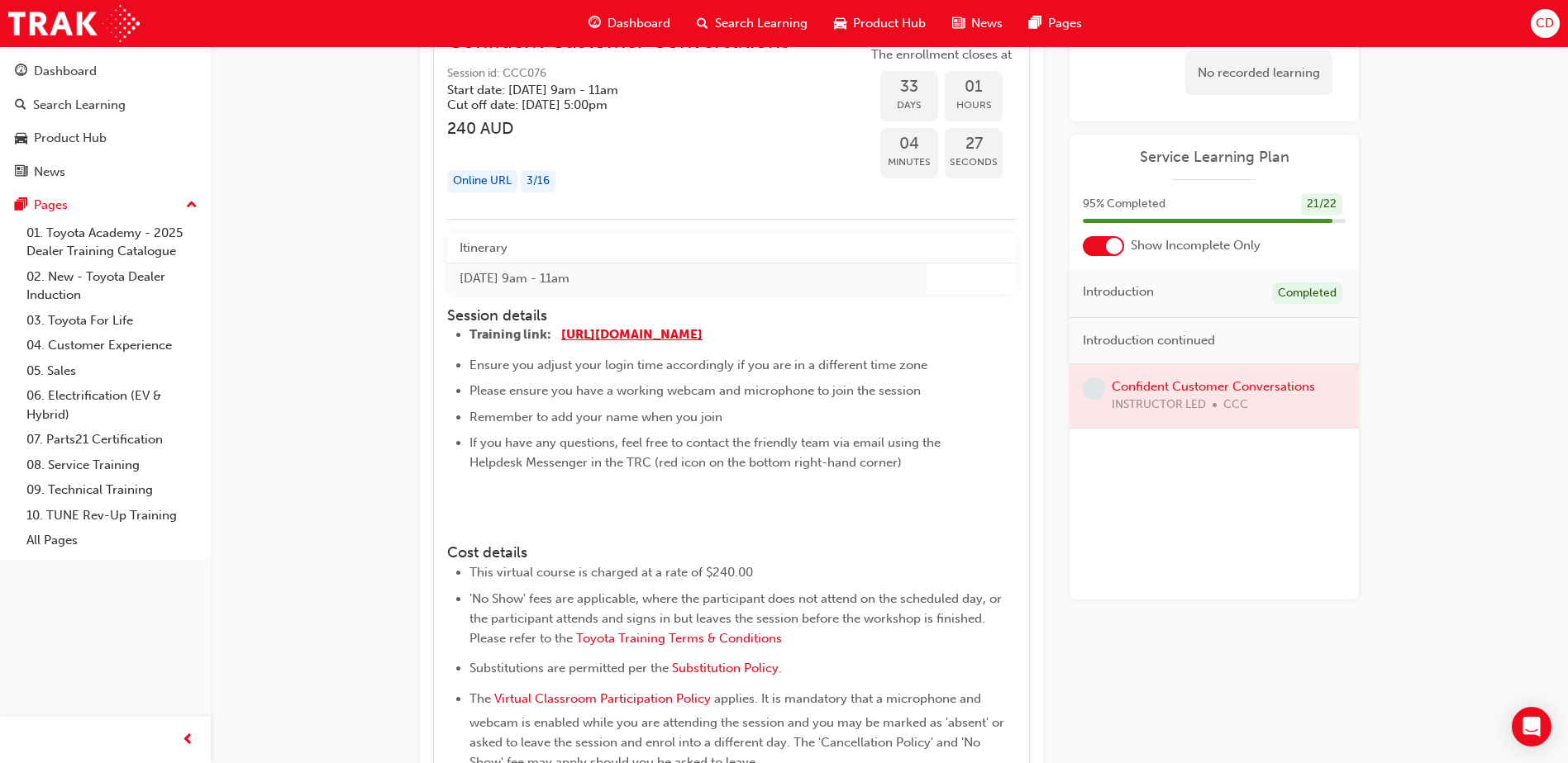
click at [612, 336] on span "[URL][DOMAIN_NAME]" at bounding box center [631, 334] width 142 height 15
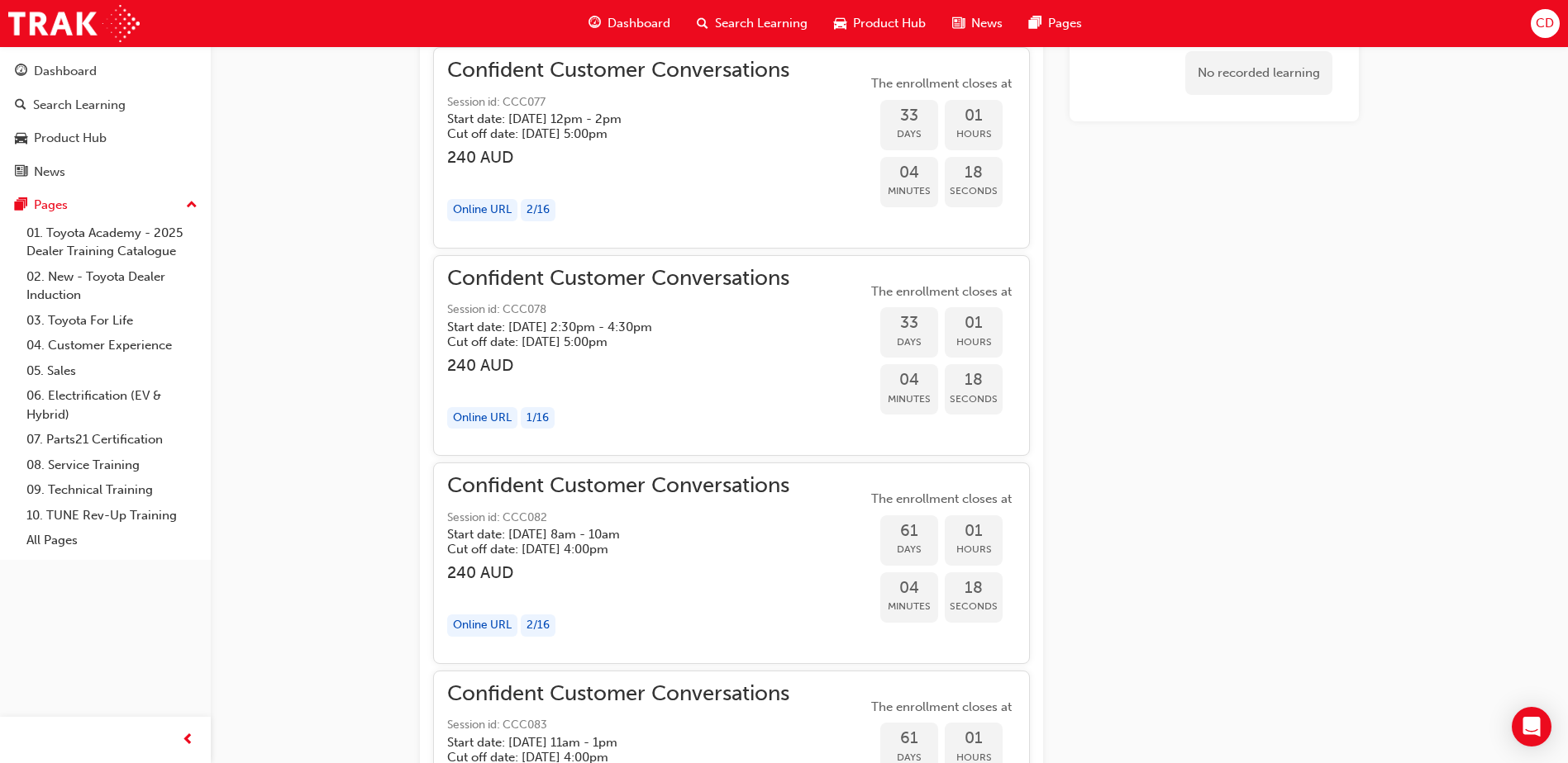
scroll to position [2111, 0]
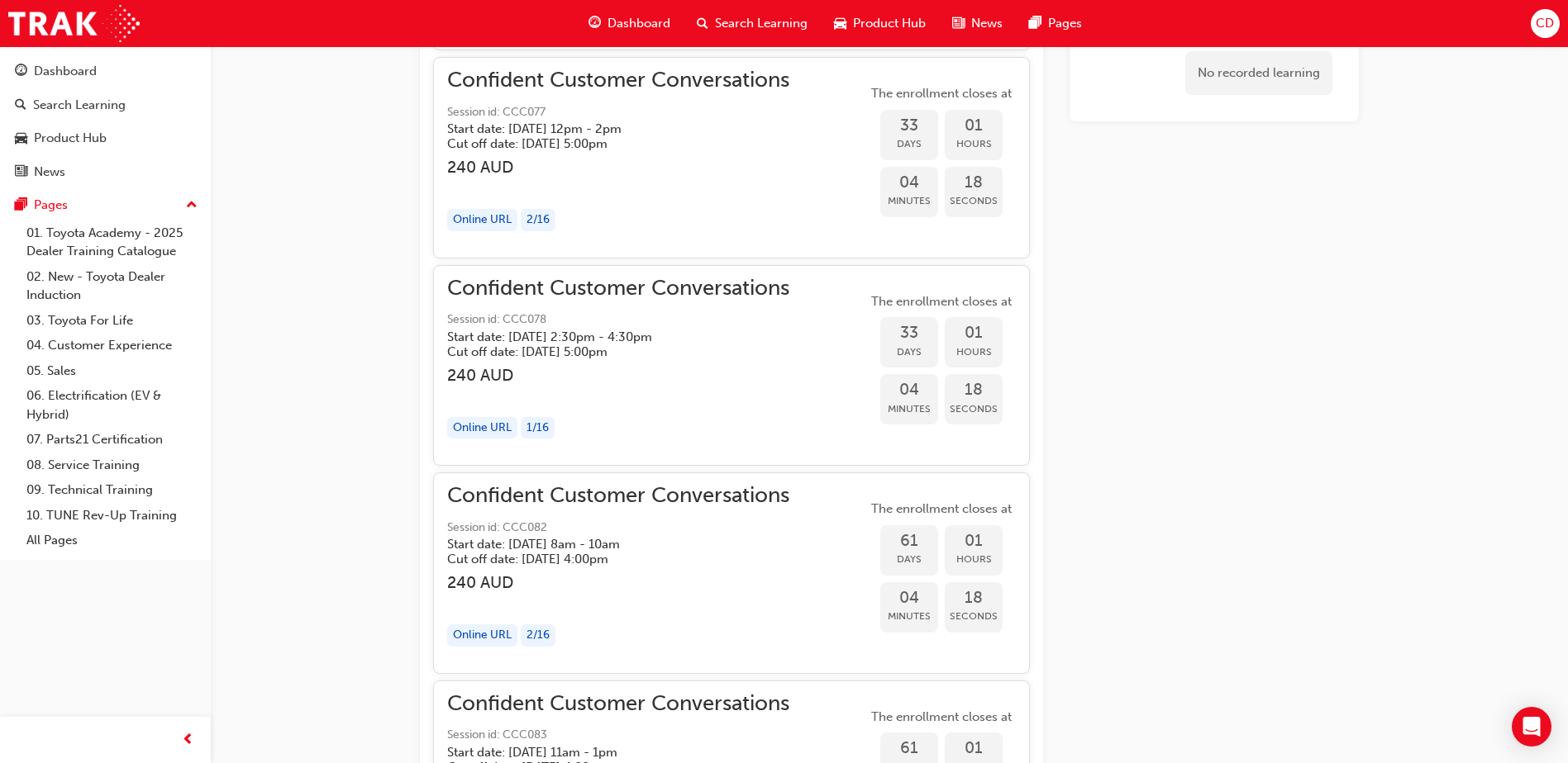
click at [616, 292] on span "Confident Customer Conversations" at bounding box center [617, 288] width 342 height 19
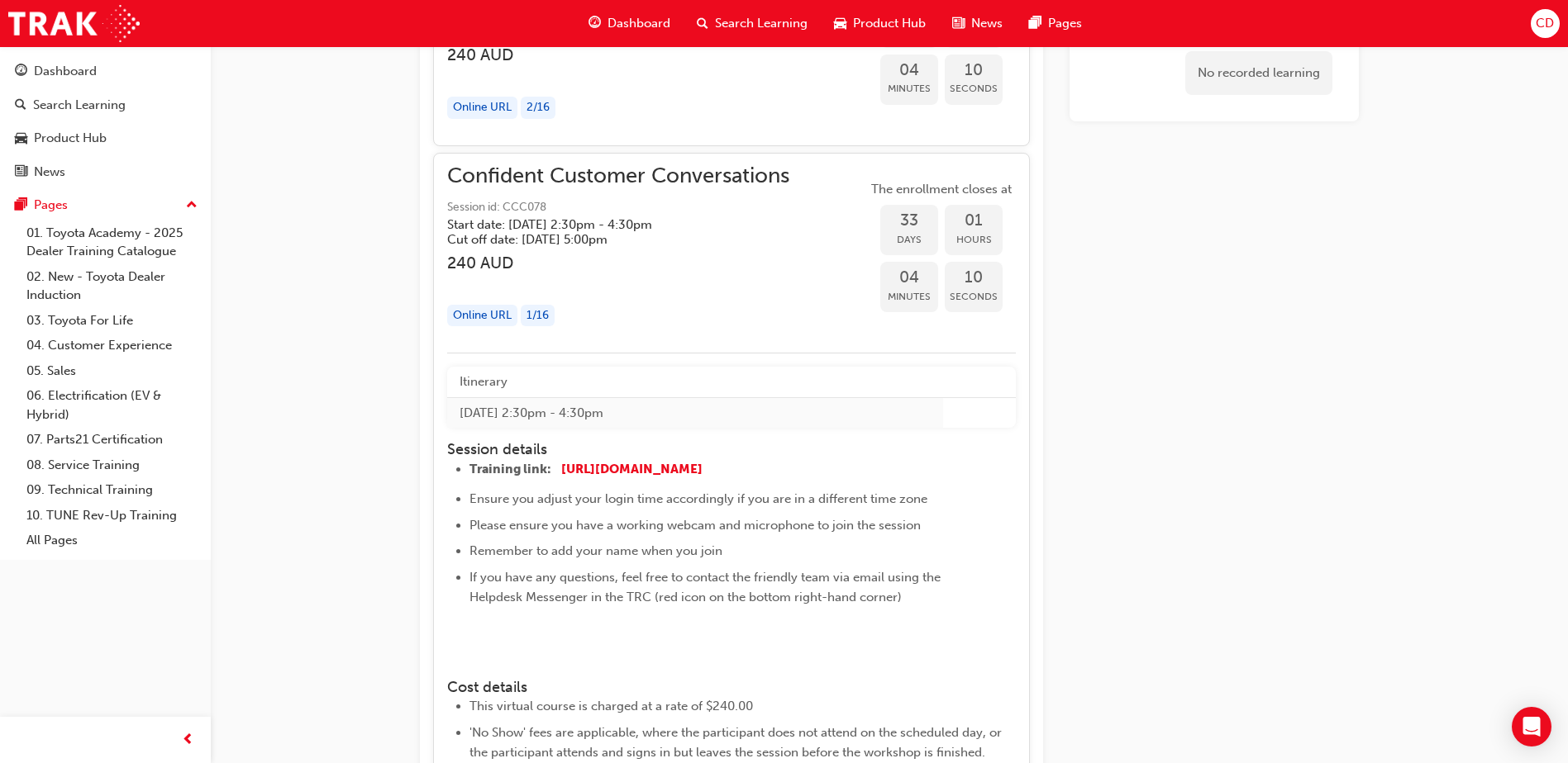
scroll to position [2276, 0]
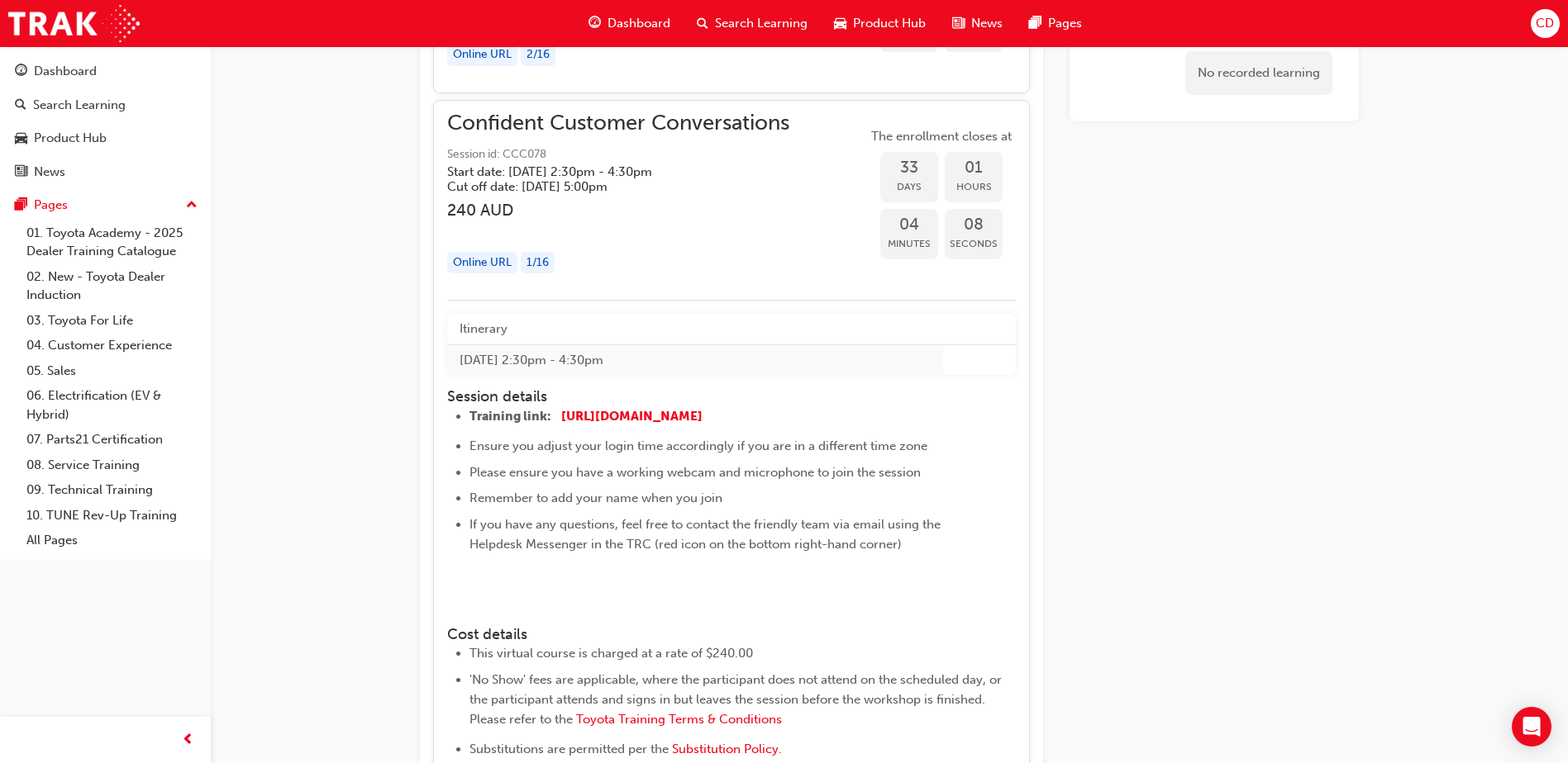
click at [522, 360] on td "[DATE] 2:30pm - 4:30pm" at bounding box center [695, 360] width 496 height 31
click at [489, 361] on td "[DATE] 2:30pm - 4:30pm" at bounding box center [695, 360] width 496 height 31
click at [488, 361] on td "[DATE] 2:30pm - 4:30pm" at bounding box center [695, 360] width 496 height 31
drag, startPoint x: 520, startPoint y: 361, endPoint x: 554, endPoint y: 361, distance: 34.0
click at [538, 361] on td "Wed 24 Sep 2025 2:30pm - 4:30pm" at bounding box center [695, 360] width 496 height 31
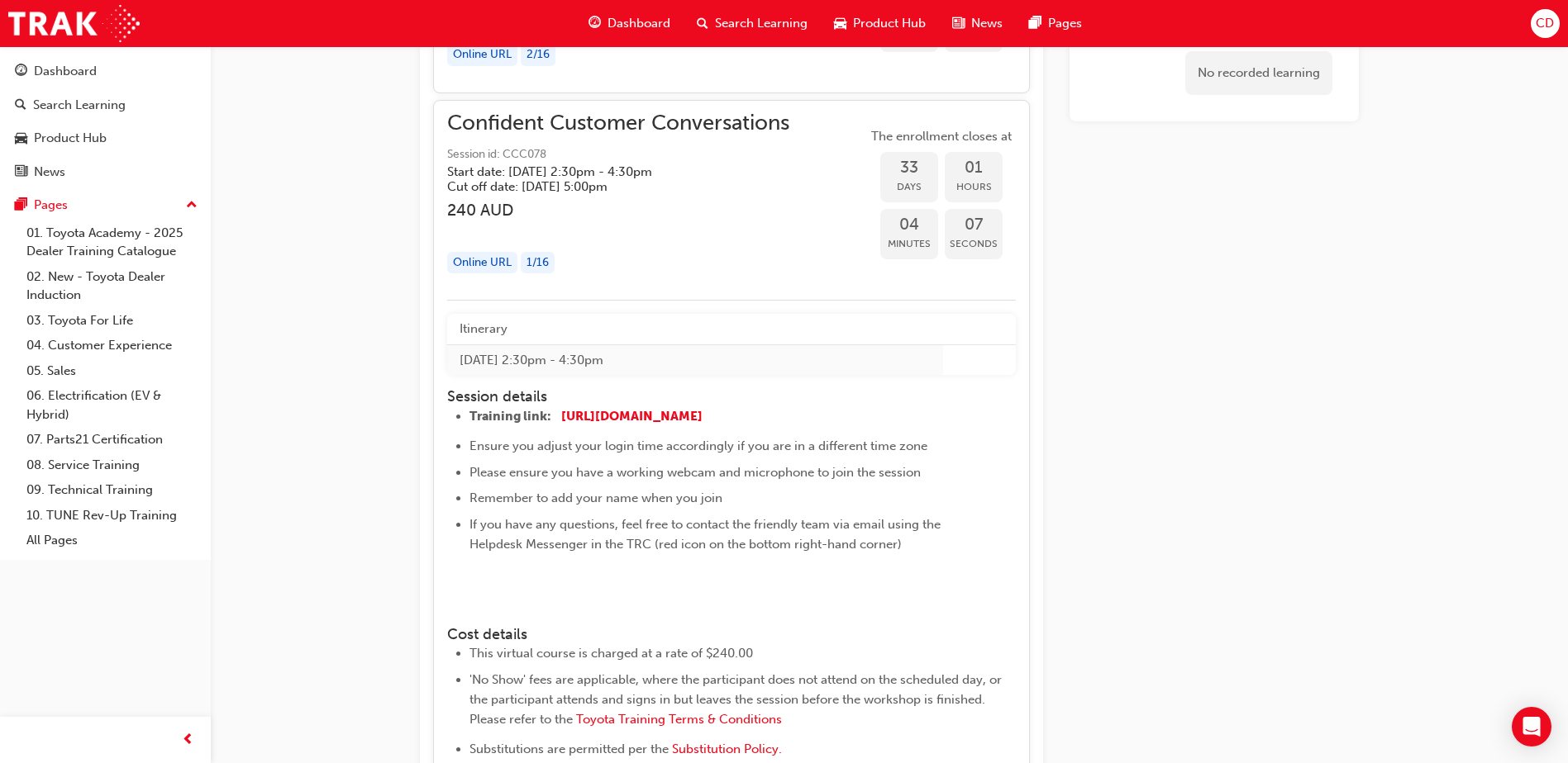
drag, startPoint x: 554, startPoint y: 361, endPoint x: 601, endPoint y: 361, distance: 47.0
click at [561, 361] on td "Wed 24 Sep 2025 2:30pm - 4:30pm" at bounding box center [695, 360] width 496 height 31
drag, startPoint x: 601, startPoint y: 361, endPoint x: 623, endPoint y: 361, distance: 22.0
click at [606, 361] on td "Wed 24 Sep 2025 2:30pm - 4:30pm" at bounding box center [695, 360] width 496 height 31
click at [625, 361] on td "Wed 24 Sep 2025 2:30pm - 4:30pm" at bounding box center [695, 360] width 496 height 31
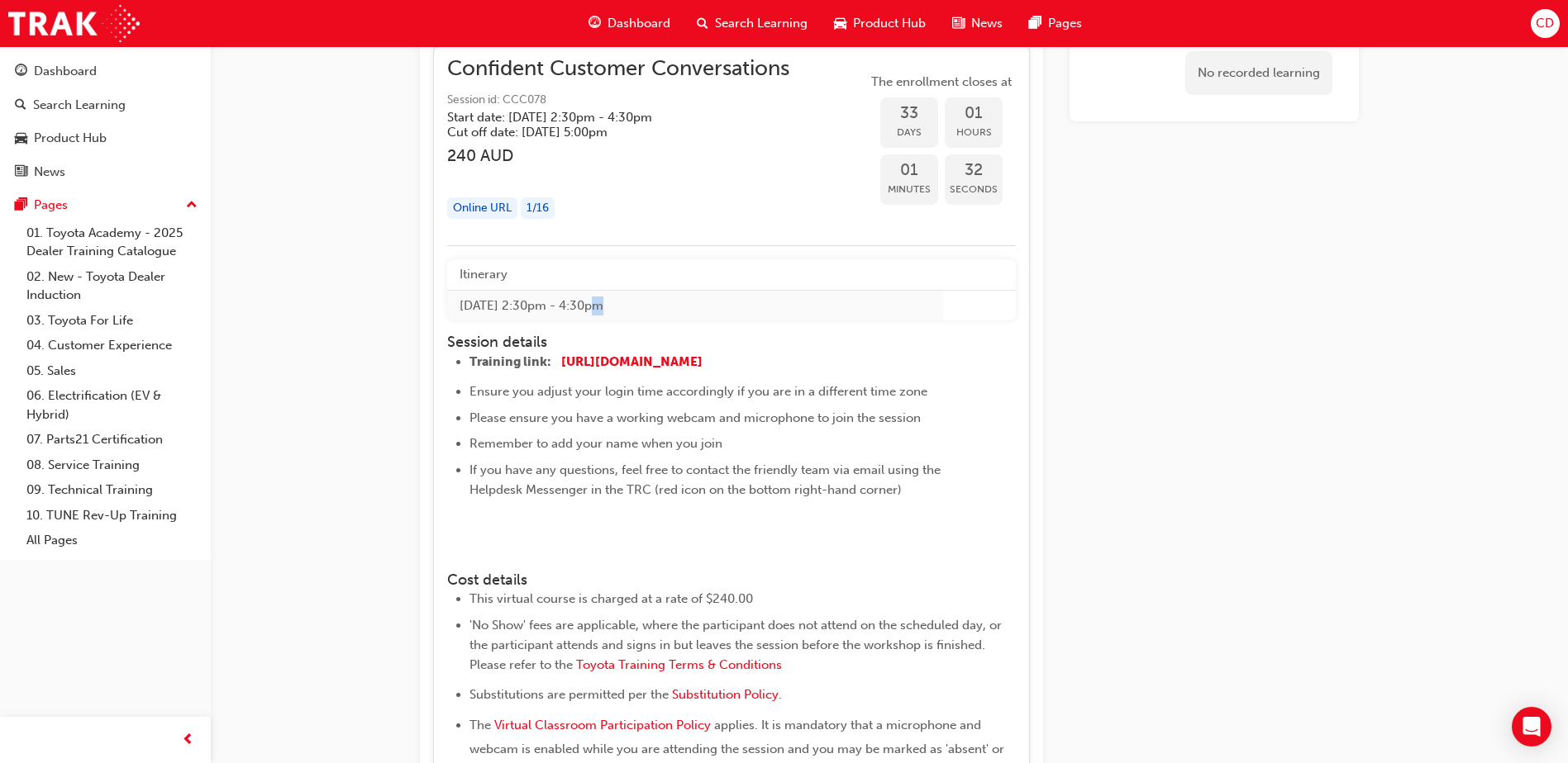
scroll to position [2359, 0]
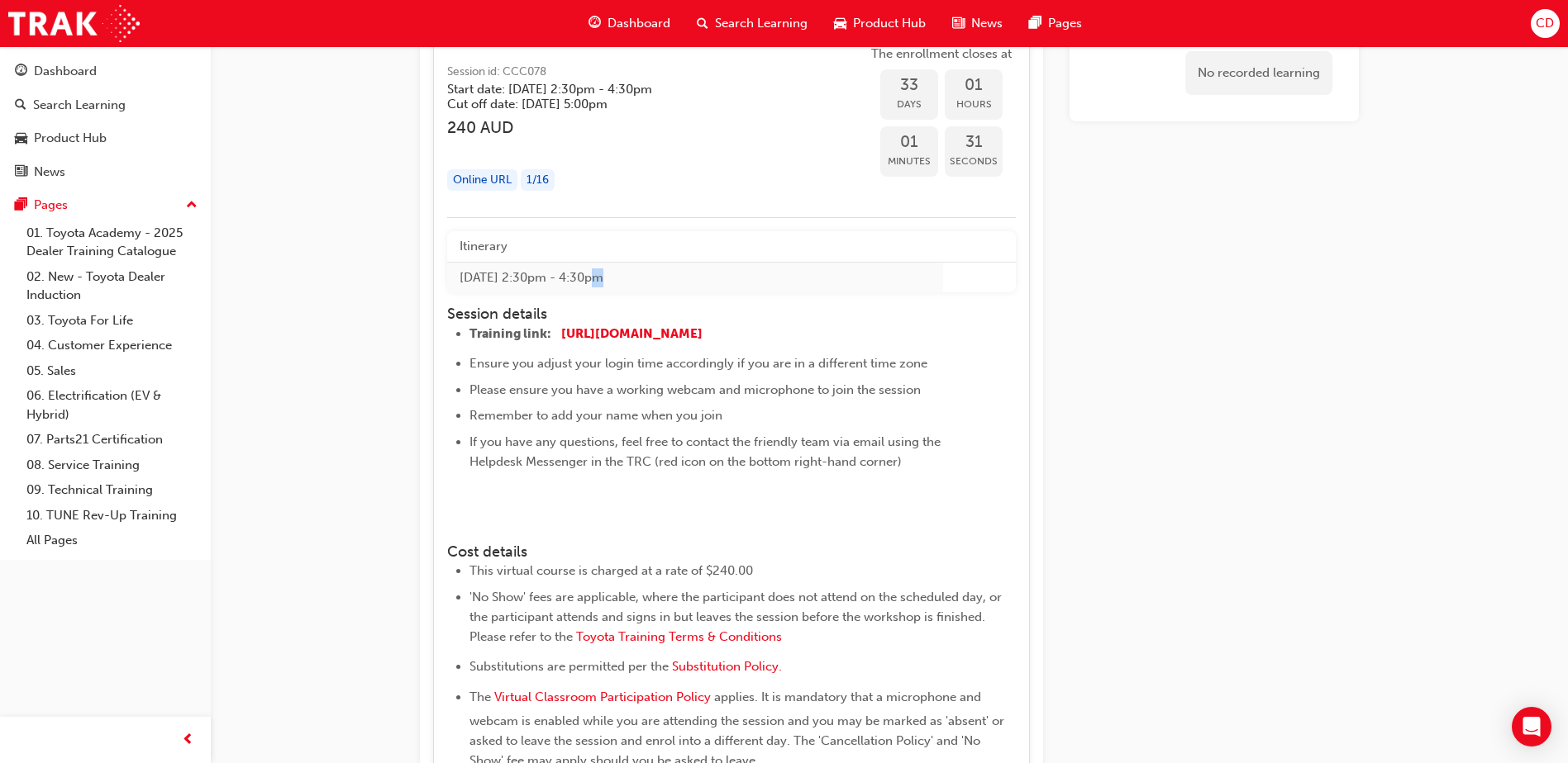
click at [470, 505] on img at bounding box center [470, 505] width 0 height 0
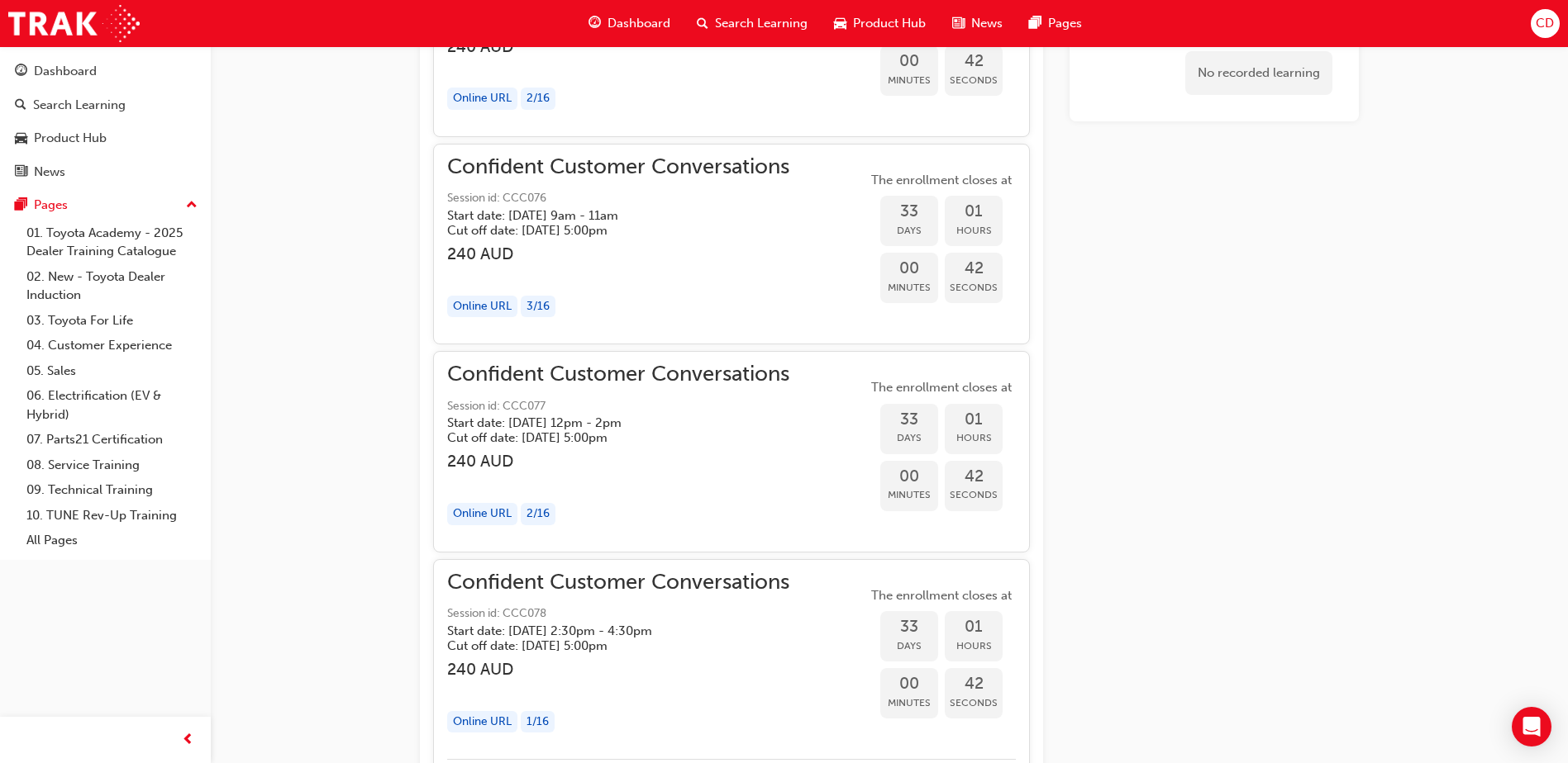
scroll to position [1781, 0]
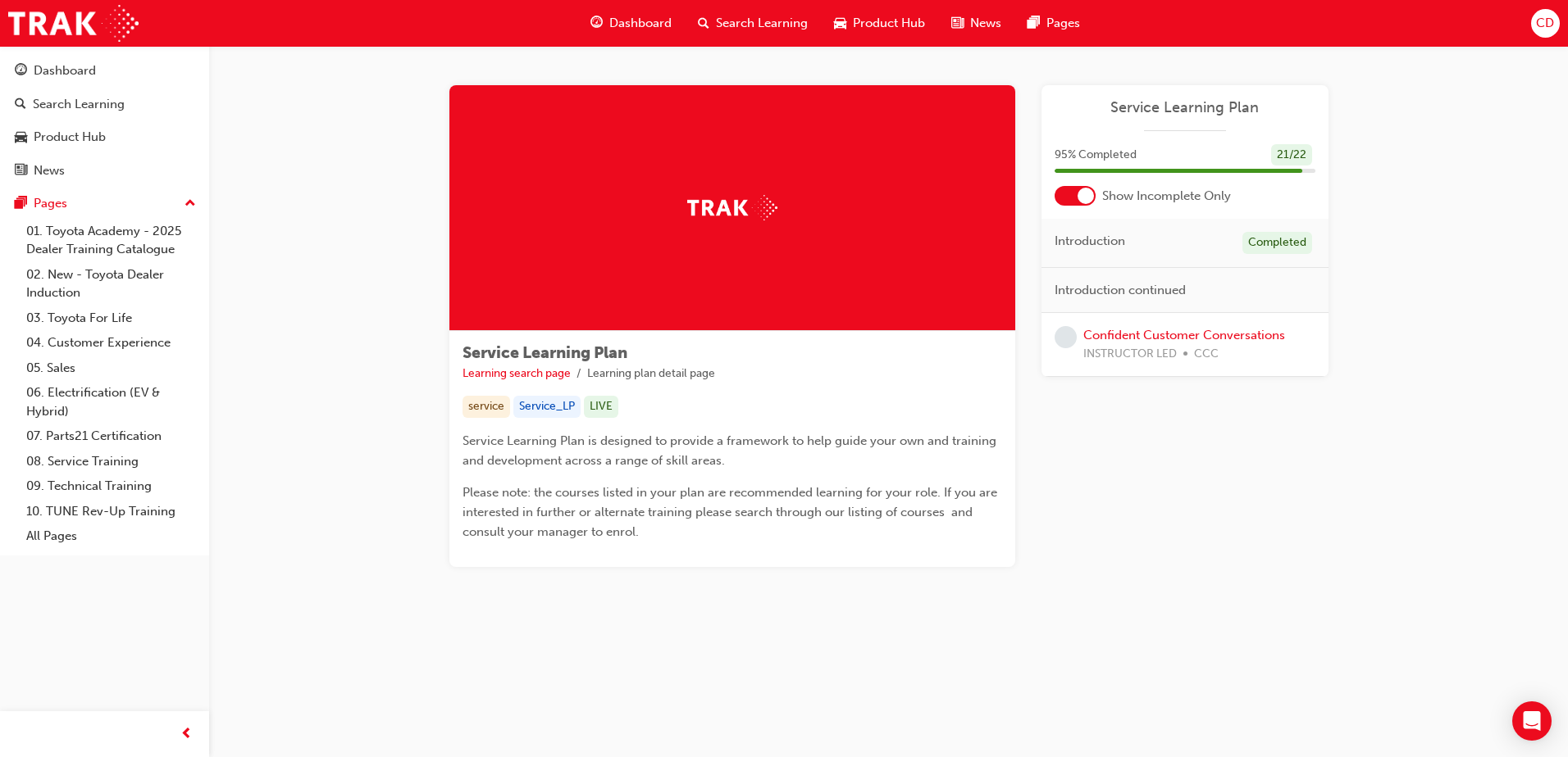
drag, startPoint x: 45, startPoint y: 1, endPoint x: 299, endPoint y: 99, distance: 272.2
click at [363, 121] on div "Service Learning Plan Learning search page Learning plan detail page Service Le…" at bounding box center [889, 346] width 1359 height 600
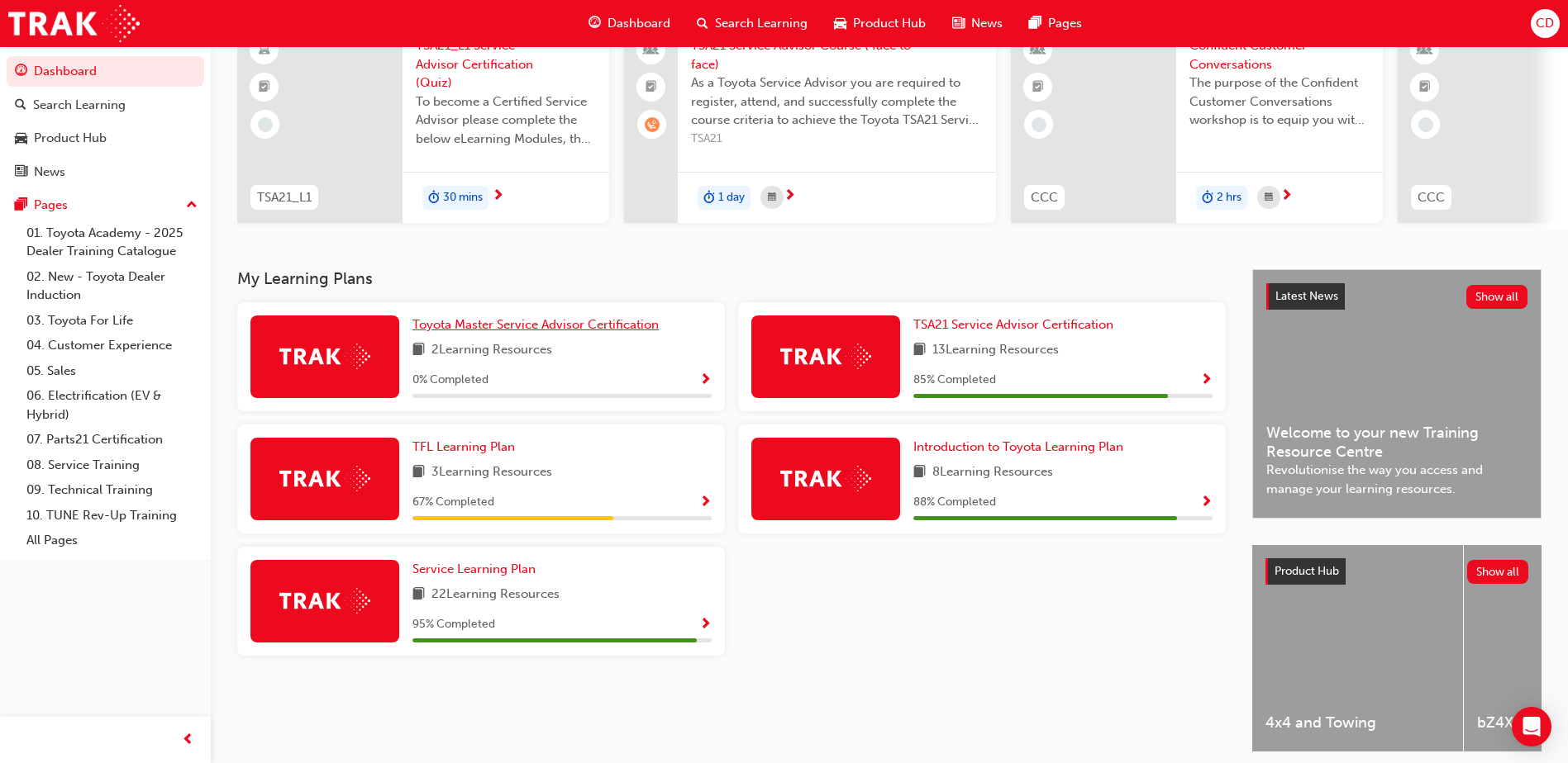
scroll to position [165, 0]
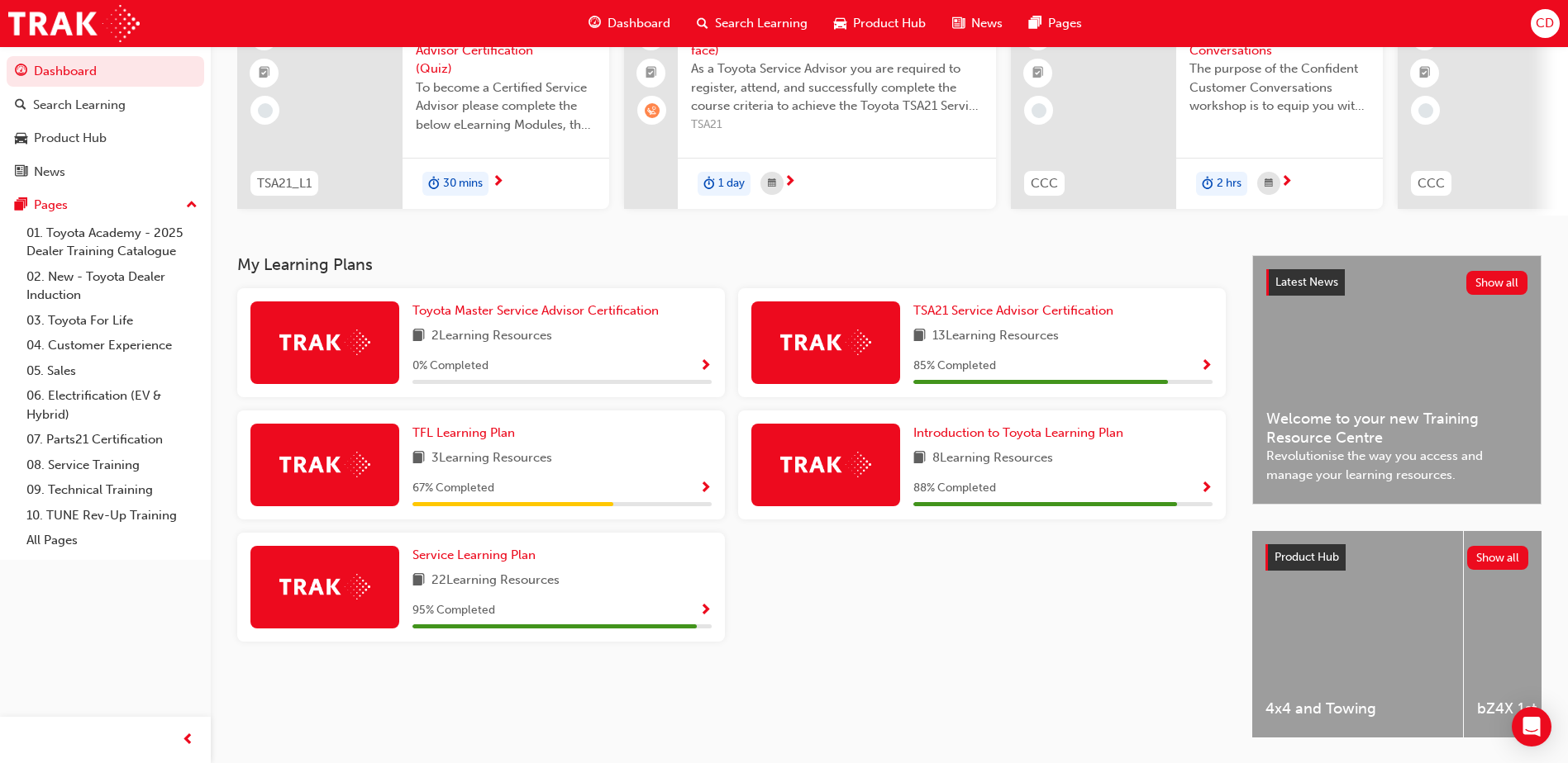
drag, startPoint x: 967, startPoint y: 663, endPoint x: 936, endPoint y: 663, distance: 31.0
click at [956, 666] on div "My Learning Plans Toyota Master Service Advisor Certification 2 Learning Resour…" at bounding box center [744, 511] width 1015 height 512
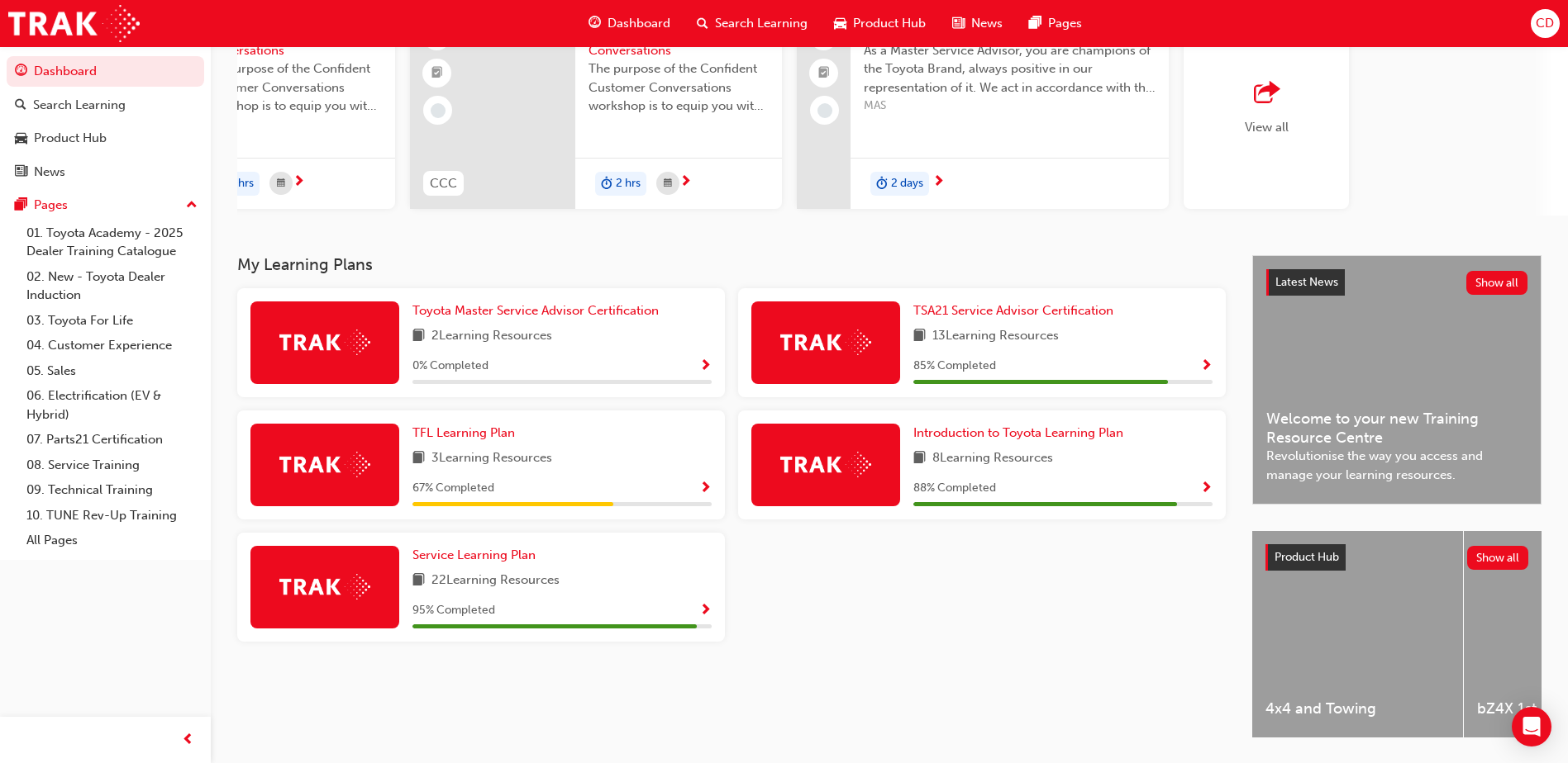
scroll to position [224, 0]
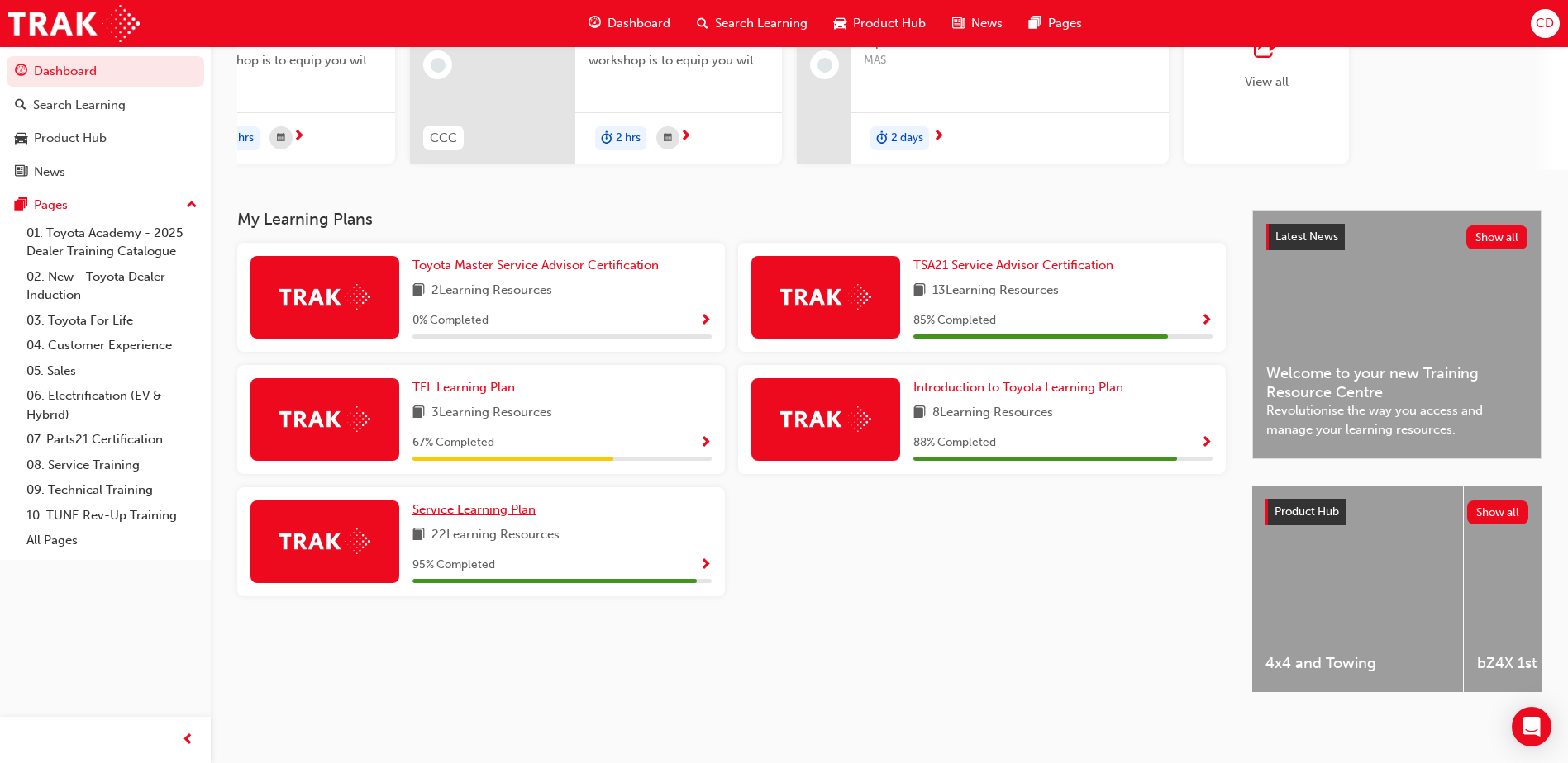
click at [506, 508] on span "Service Learning Plan" at bounding box center [474, 509] width 123 height 15
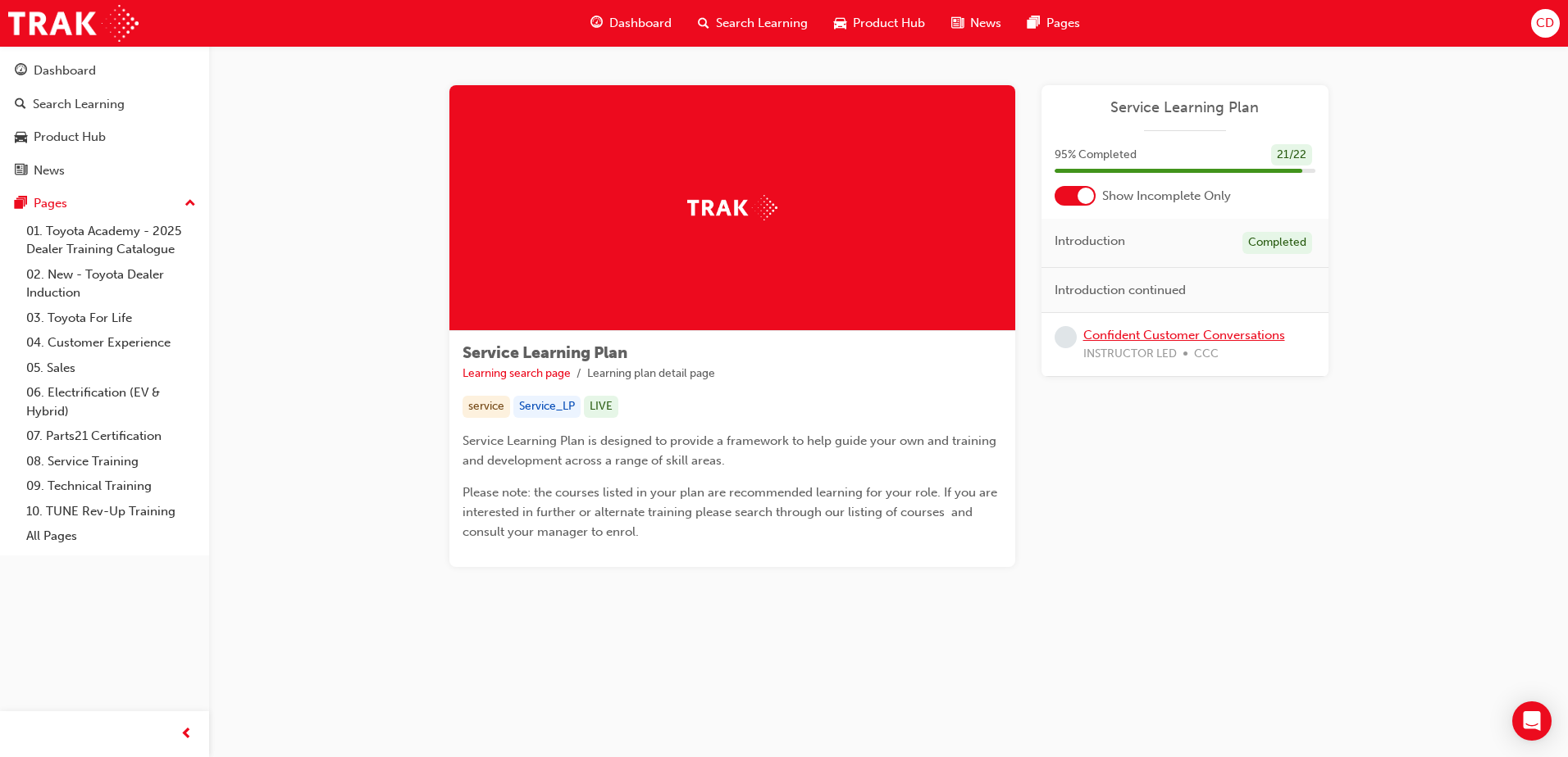
click at [1141, 338] on link "Confident Customer Conversations" at bounding box center [1183, 335] width 202 height 15
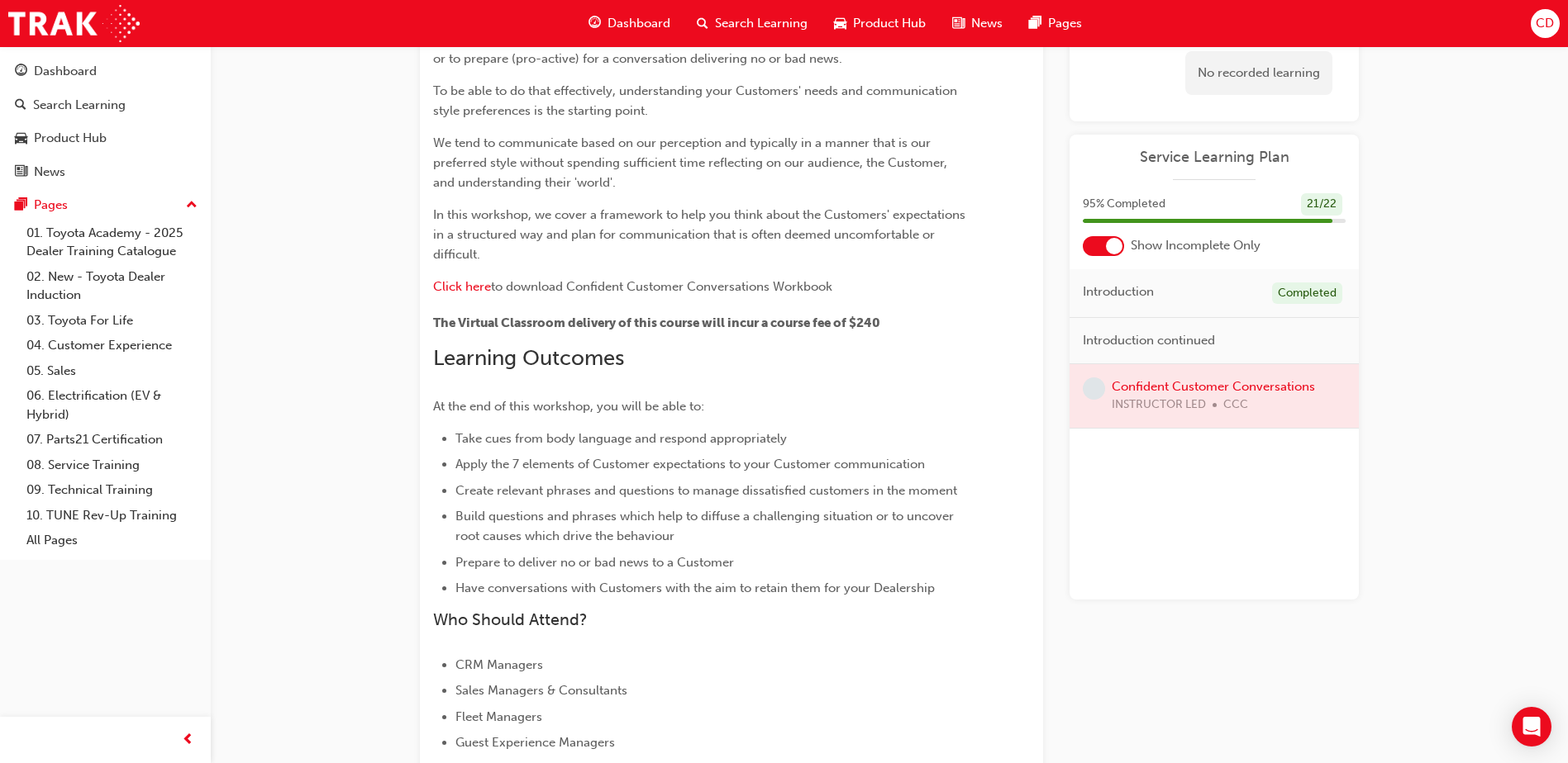
scroll to position [165, 0]
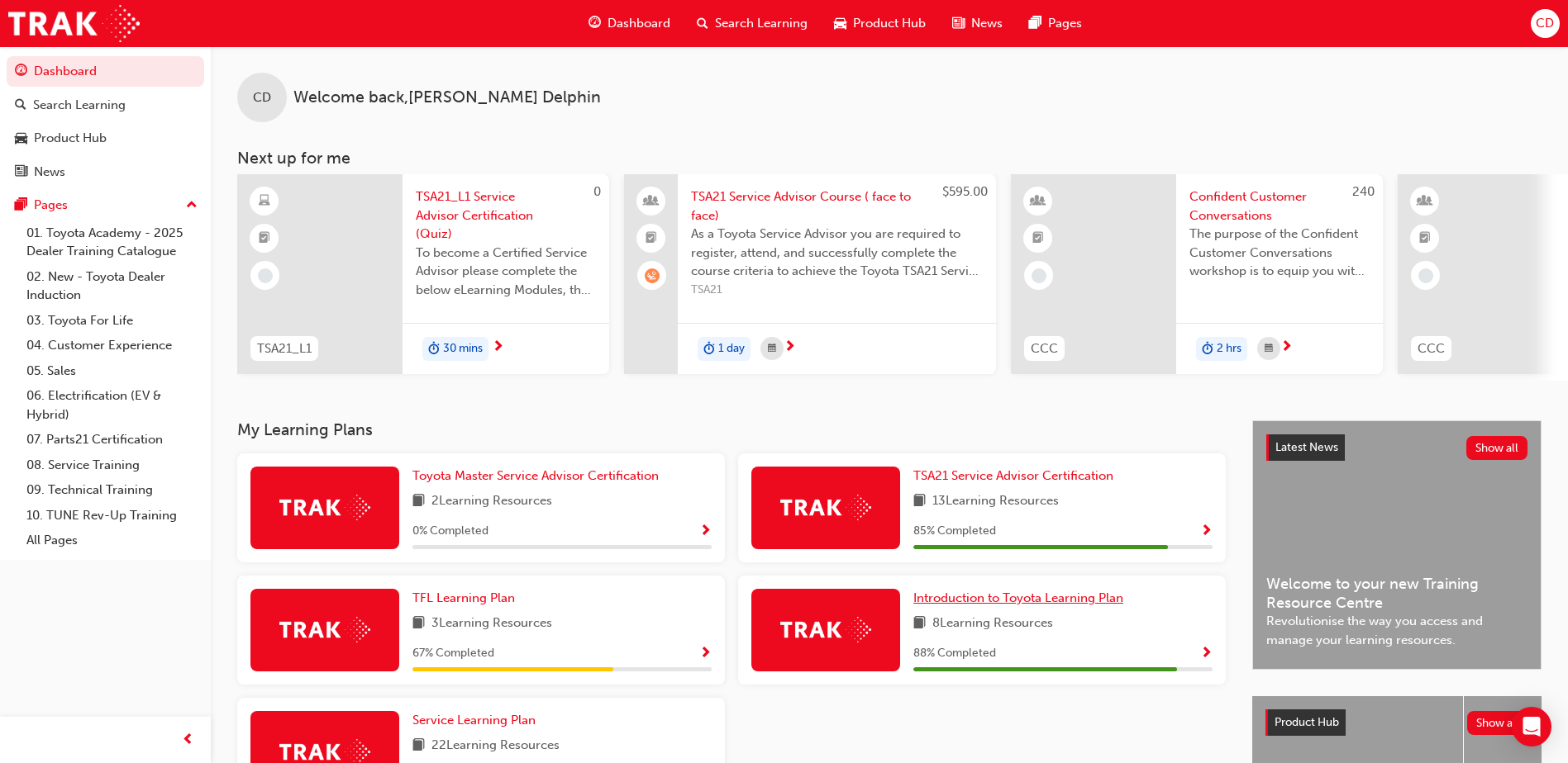
click at [1030, 605] on span "Introduction to Toyota Learning Plan" at bounding box center [1018, 598] width 210 height 15
click at [1347, 72] on div "CD Welcome back , Ciara Delphin" at bounding box center [889, 84] width 1357 height 76
click at [1149, 389] on div "CD Welcome back , Ciara Delphin Next up for me 0 TSA21_L1 TSA21_L1 Service Advi…" at bounding box center [889, 234] width 1357 height 375
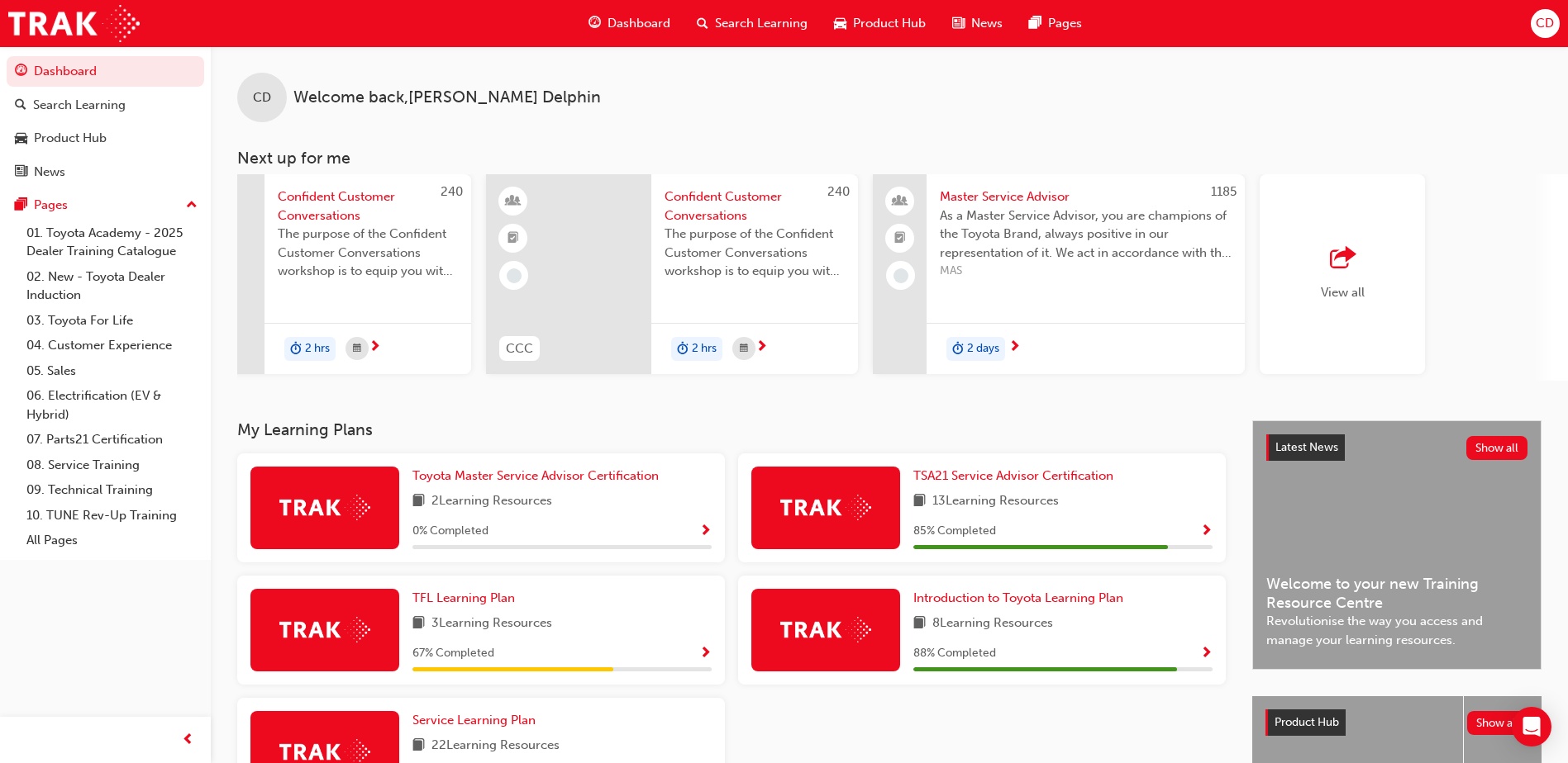
scroll to position [0, 917]
click at [1370, 316] on div "View all" at bounding box center [1337, 274] width 166 height 200
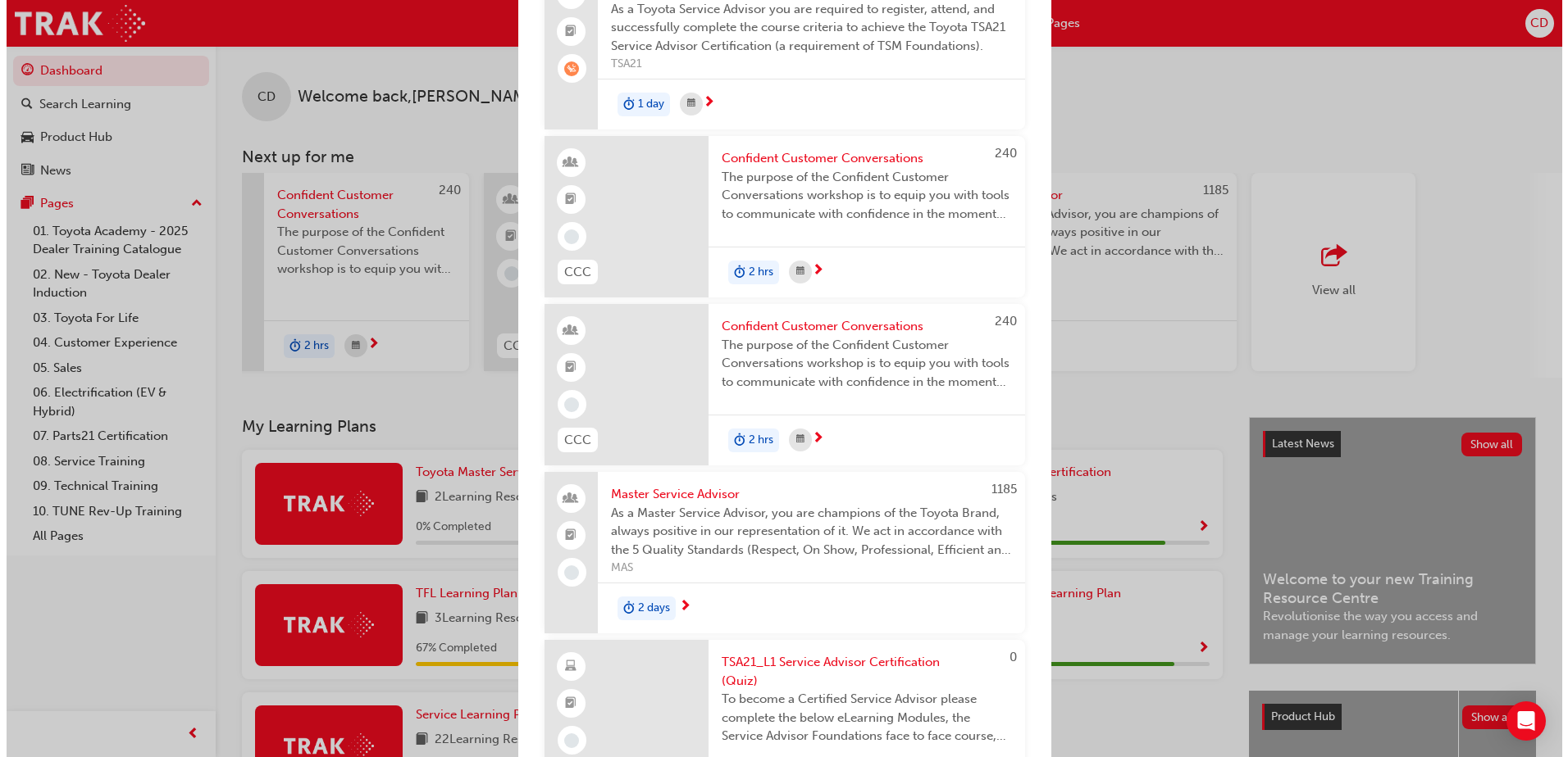
scroll to position [387, 0]
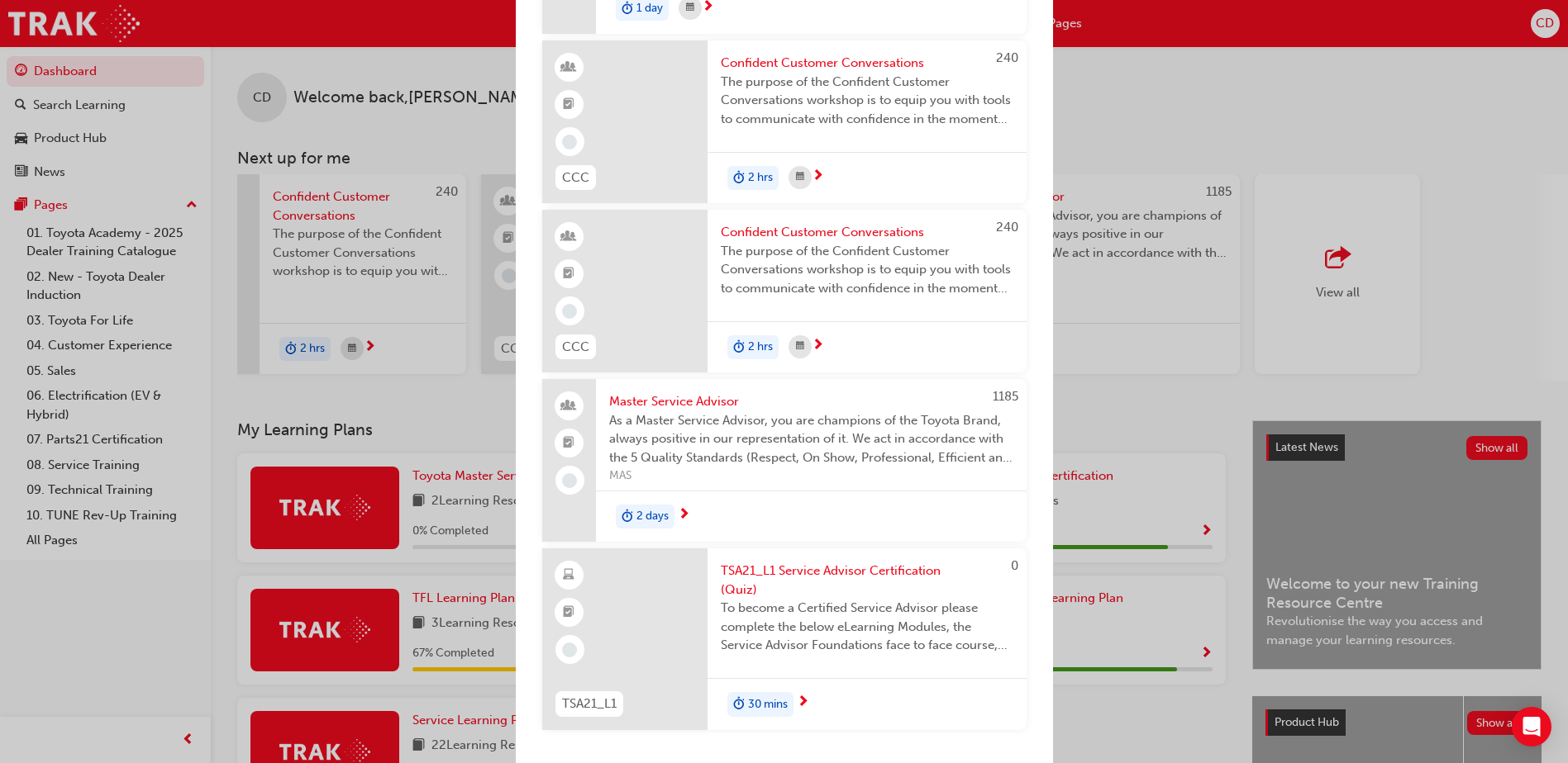
click at [682, 402] on span "Master Service Advisor" at bounding box center [812, 401] width 404 height 19
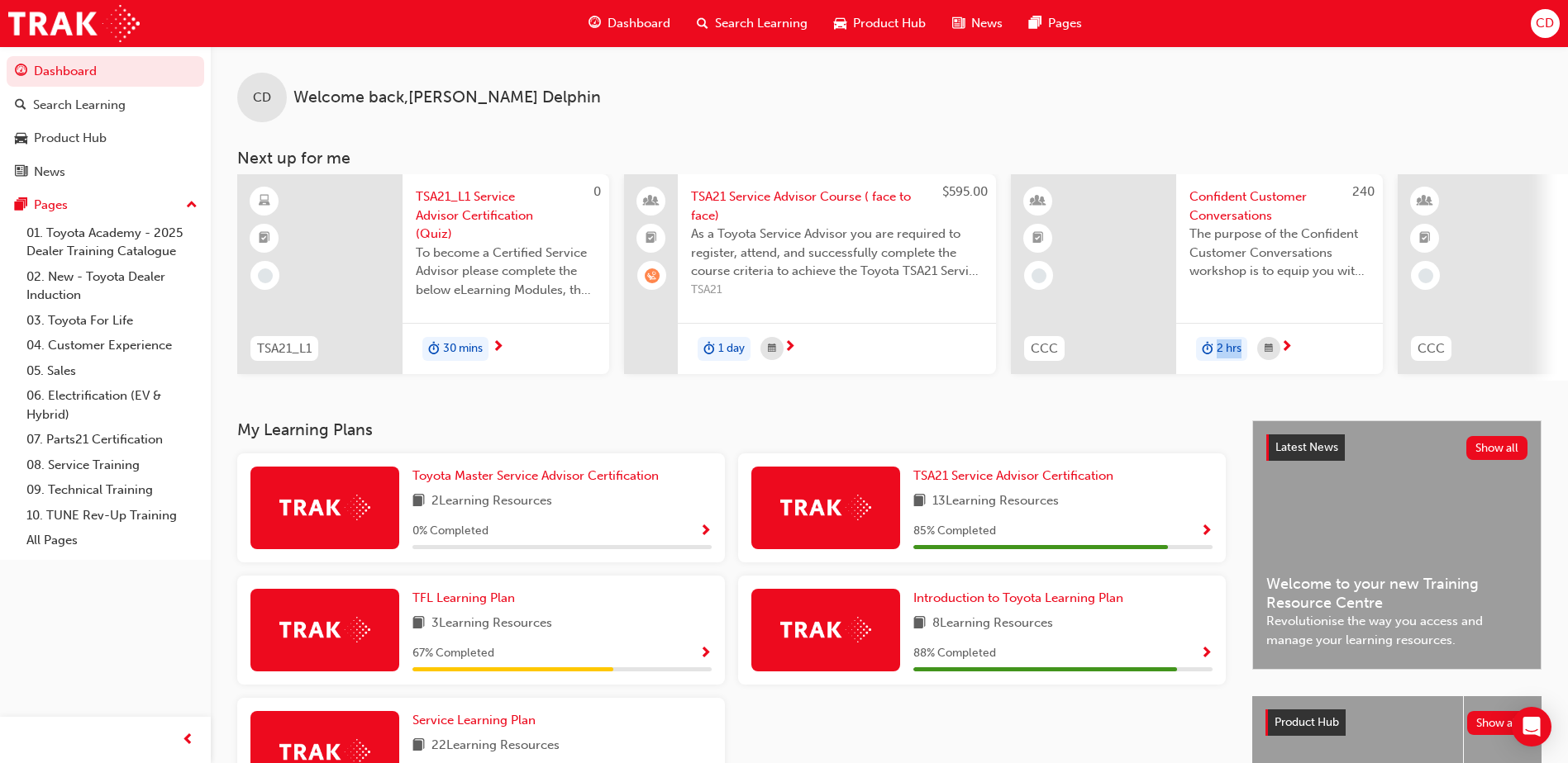
drag, startPoint x: 1205, startPoint y: 387, endPoint x: 1335, endPoint y: 388, distance: 130.0
click at [1329, 381] on div "0 TSA21_L1 TSA21_L1 Service Advisor Certification (Quiz) To become a Certified …" at bounding box center [902, 277] width 1330 height 206
click at [1378, 389] on div "CD Welcome back , Ciara Delphin Next up for me 0 TSA21_L1 TSA21_L1 Service Advi…" at bounding box center [889, 234] width 1357 height 375
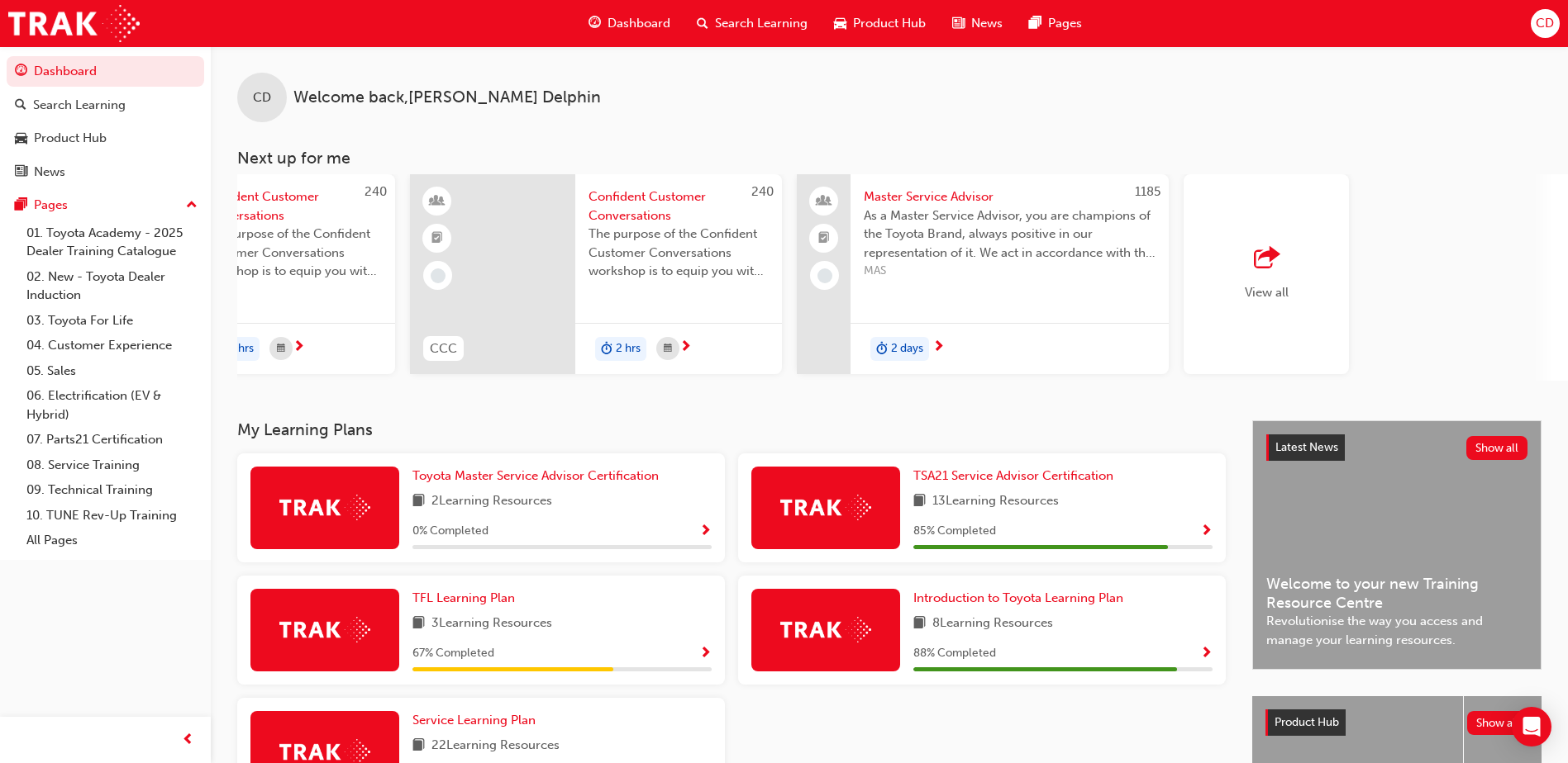
click at [1324, 306] on div "View all" at bounding box center [1266, 274] width 166 height 200
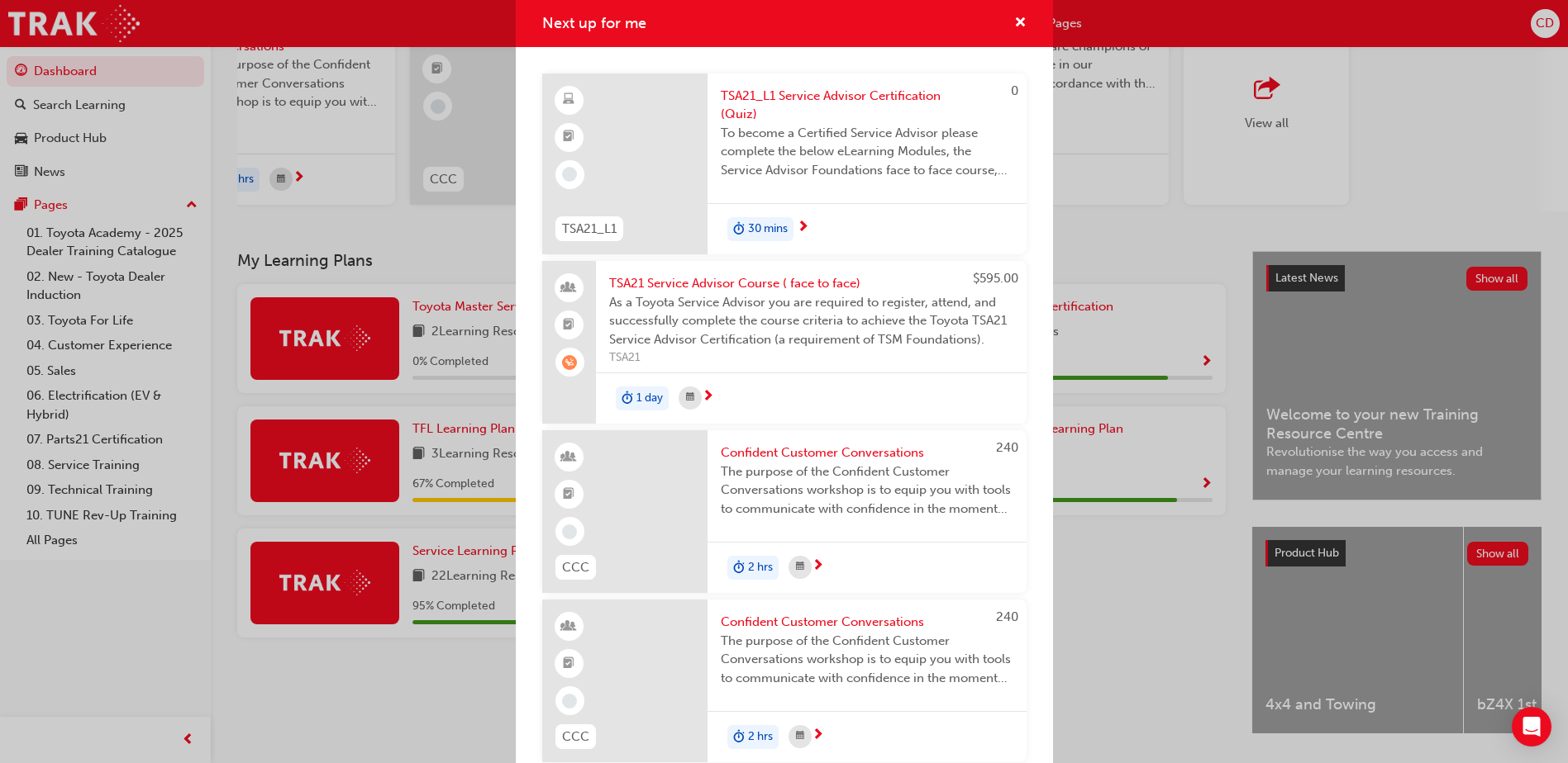
scroll to position [0, 0]
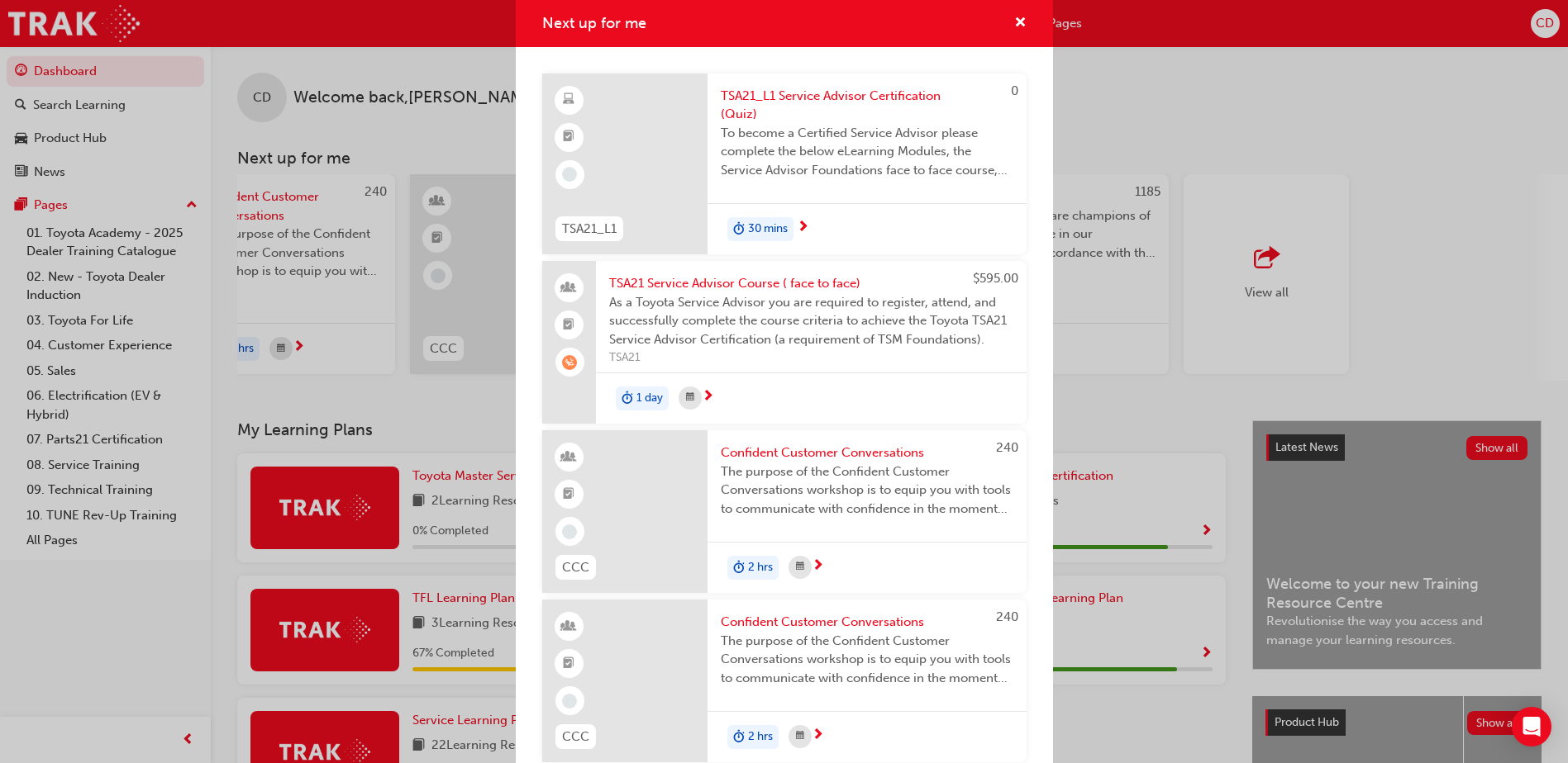
click at [1101, 79] on div "Next up for me 0 TSA21_L1 TSA21_L1 Service Advisor Certification (Quiz) To beco…" at bounding box center [784, 382] width 1568 height 763
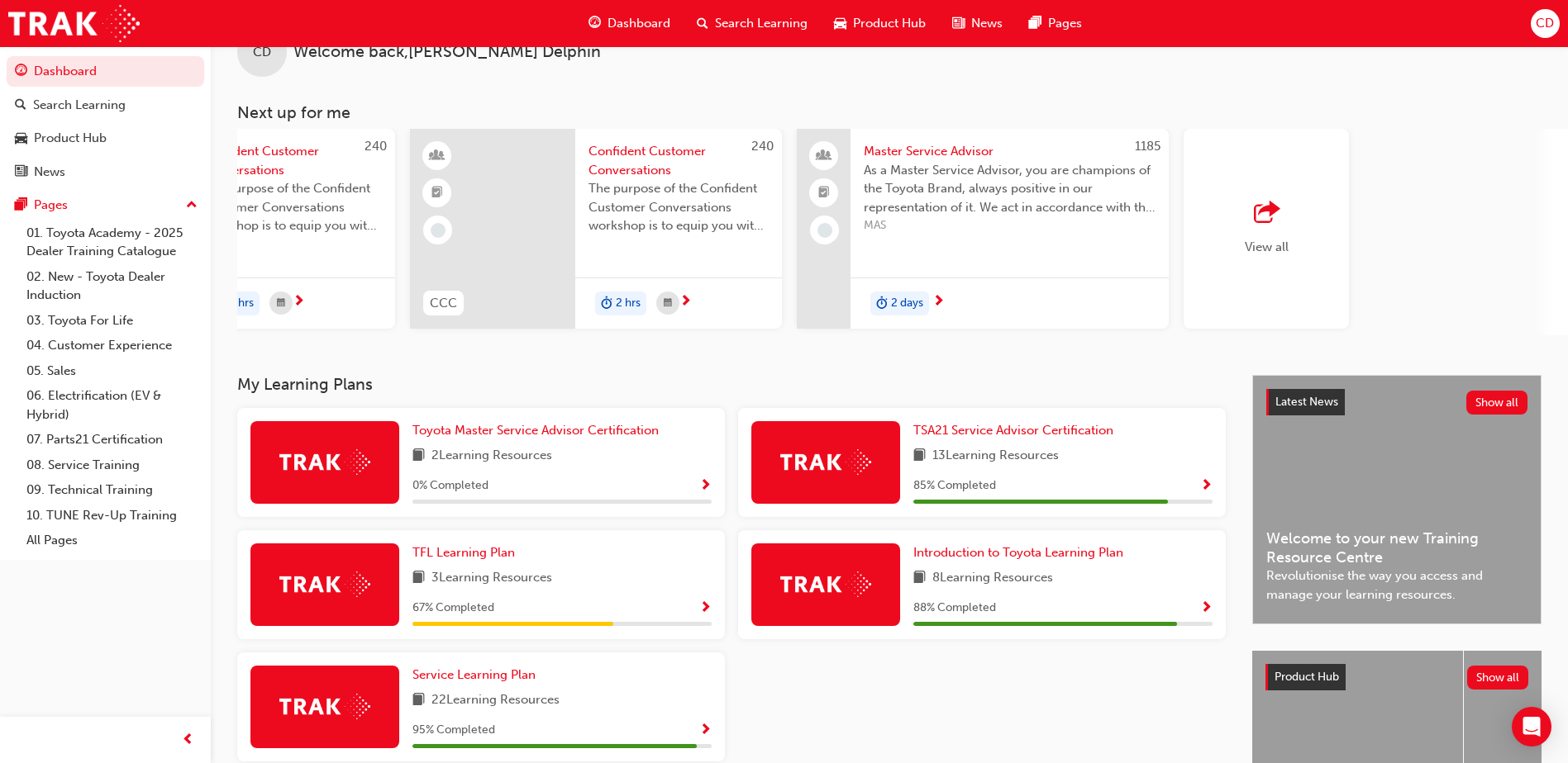
scroll to position [82, 0]
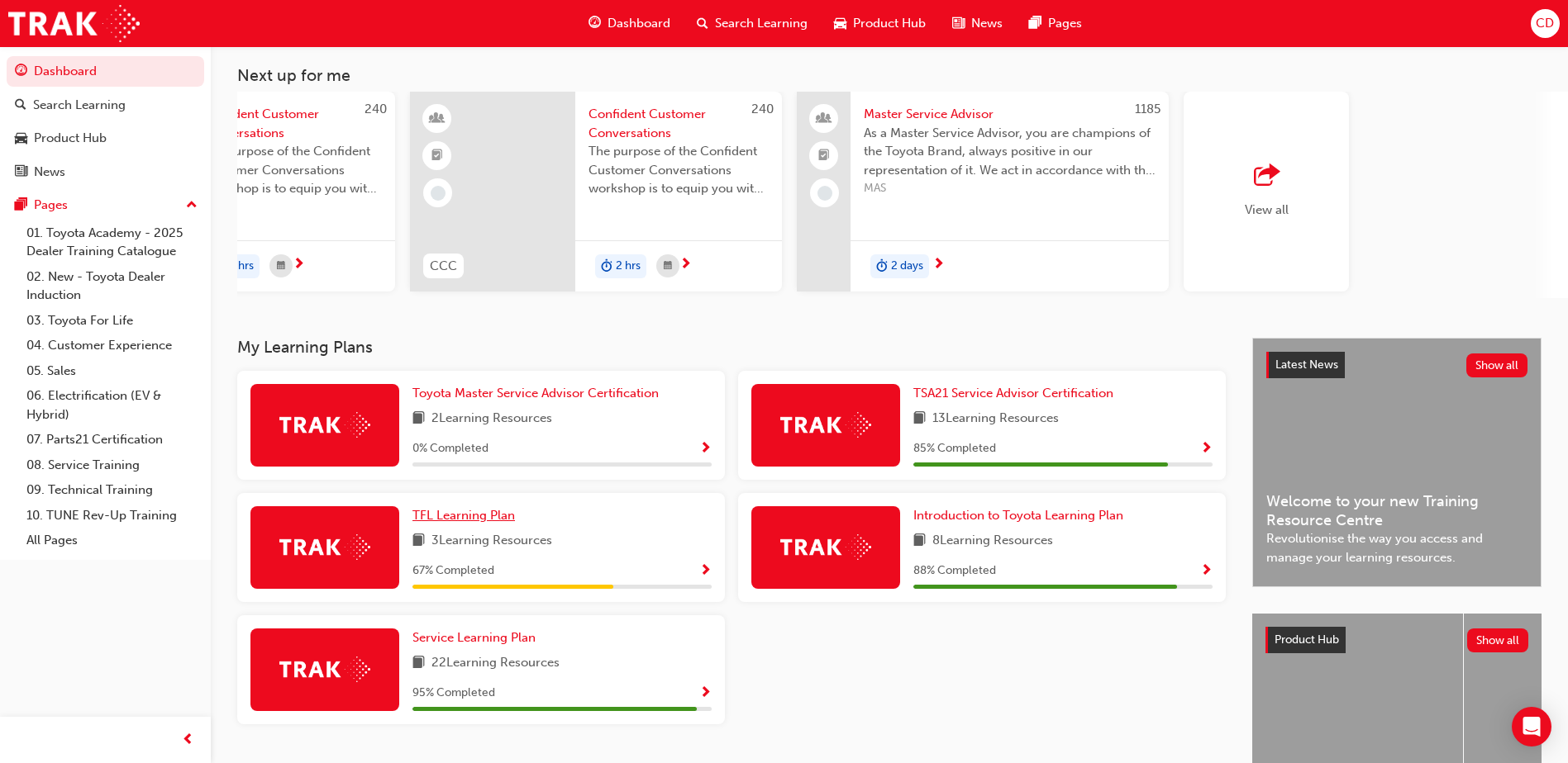
click at [488, 517] on span "TFL Learning Plan" at bounding box center [463, 515] width 102 height 15
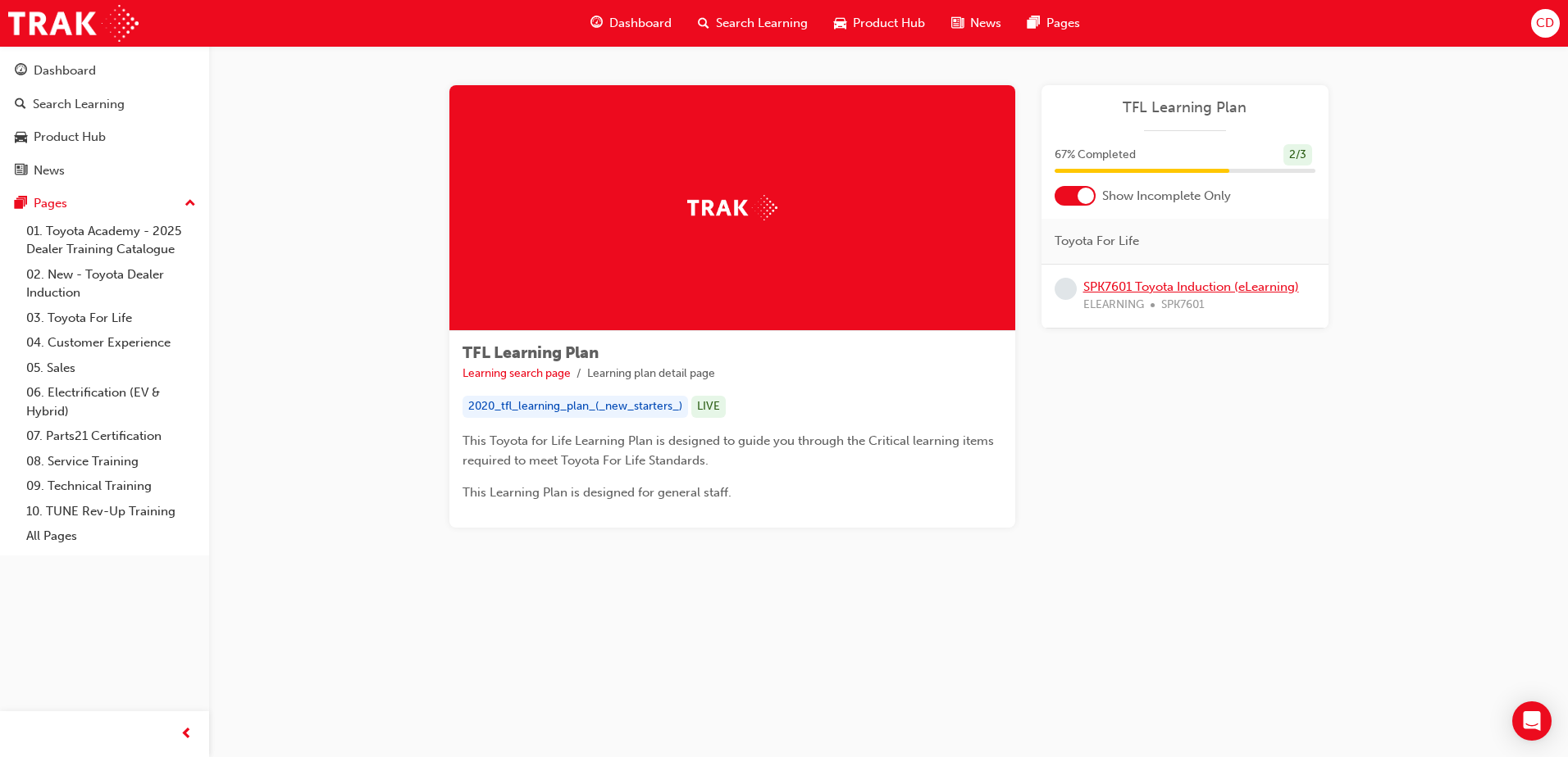
click at [1238, 293] on link "SPK7601 Toyota Induction (eLearning)" at bounding box center [1190, 286] width 215 height 15
click at [1336, 152] on div "TFL Learning Plan Learning search page Learning plan detail page TFL Learning P…" at bounding box center [888, 333] width 932 height 495
